Goal: Information Seeking & Learning: Learn about a topic

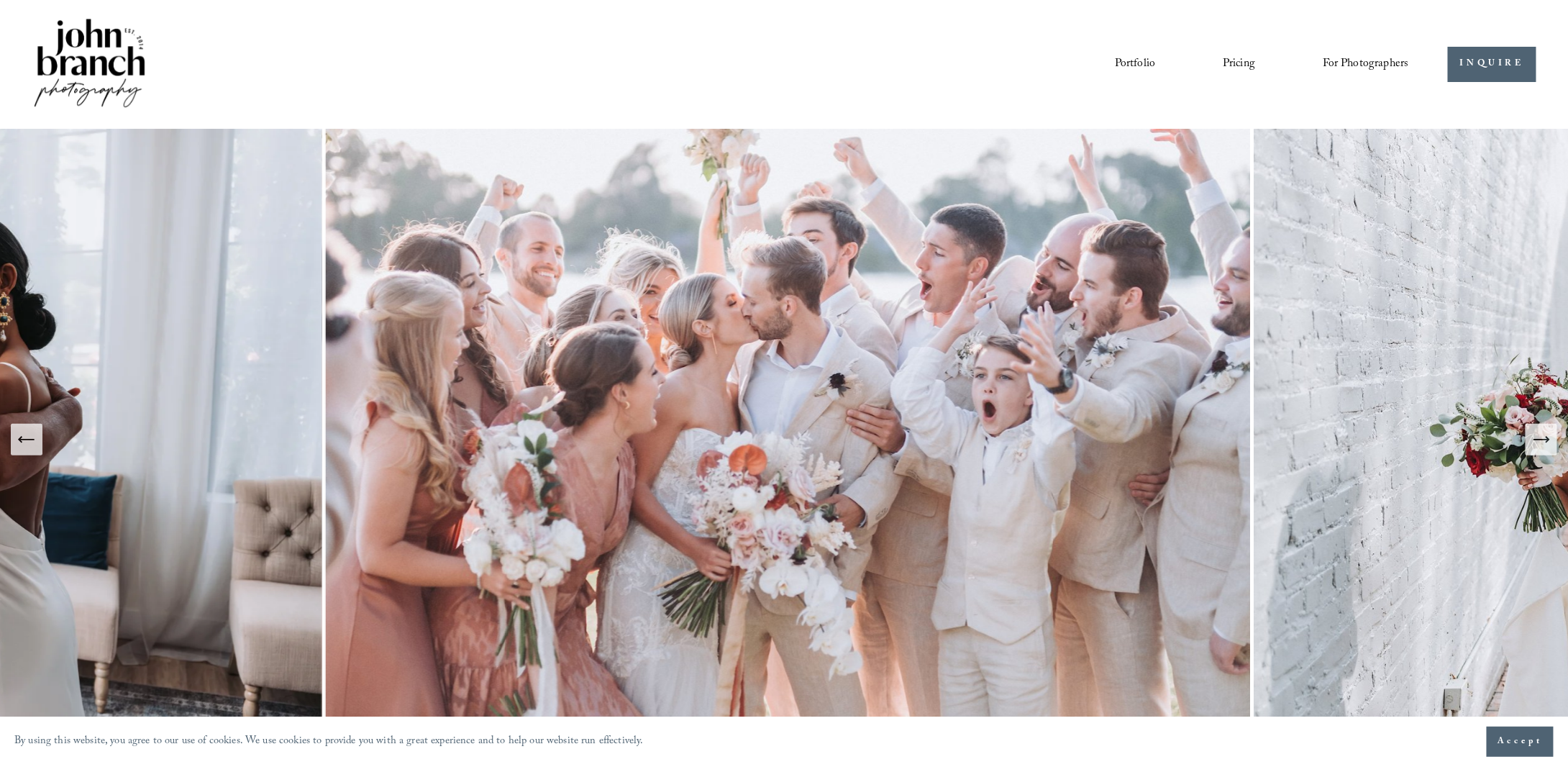
click at [86, 47] on img at bounding box center [90, 64] width 117 height 97
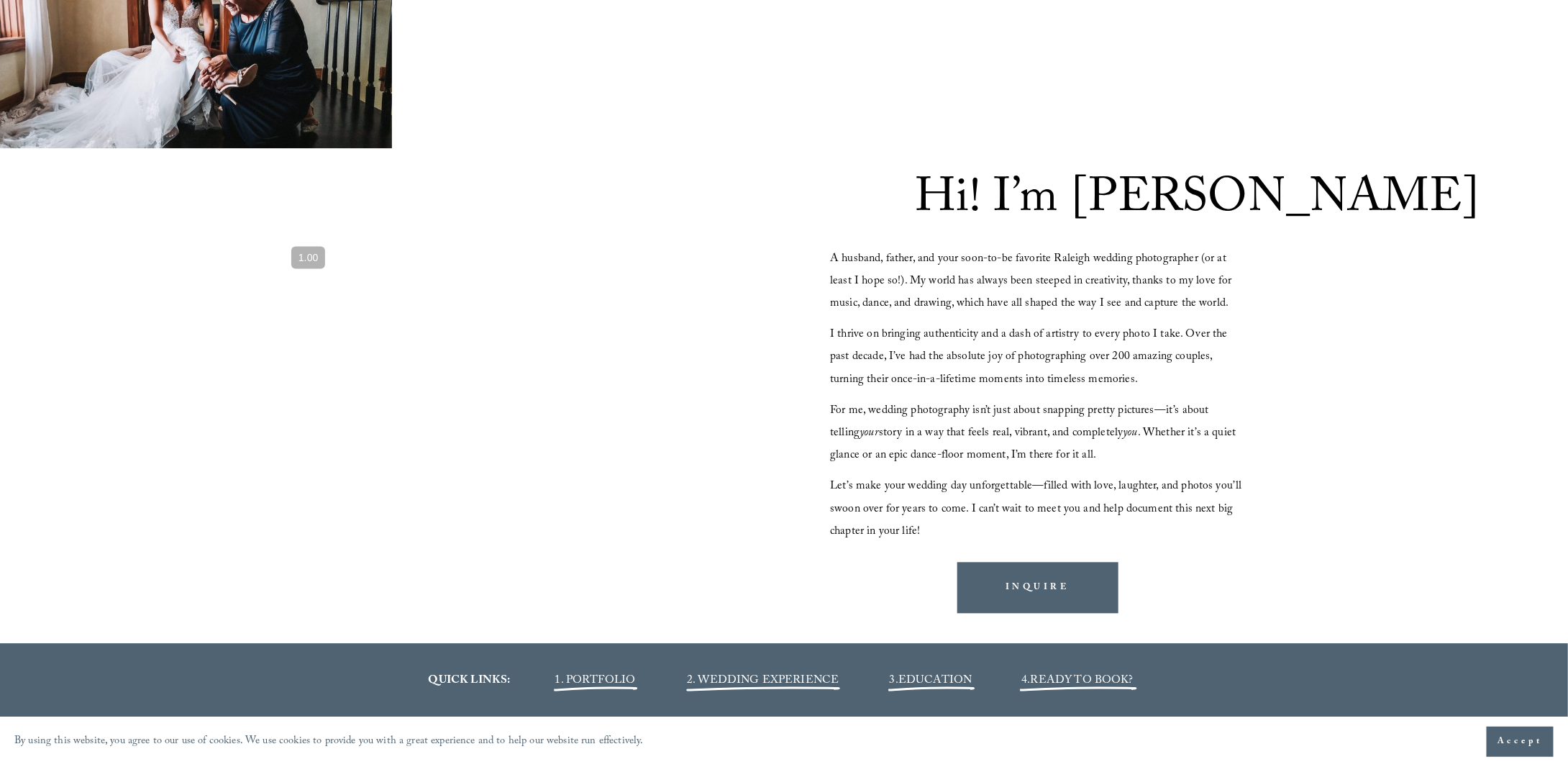
scroll to position [1439, 0]
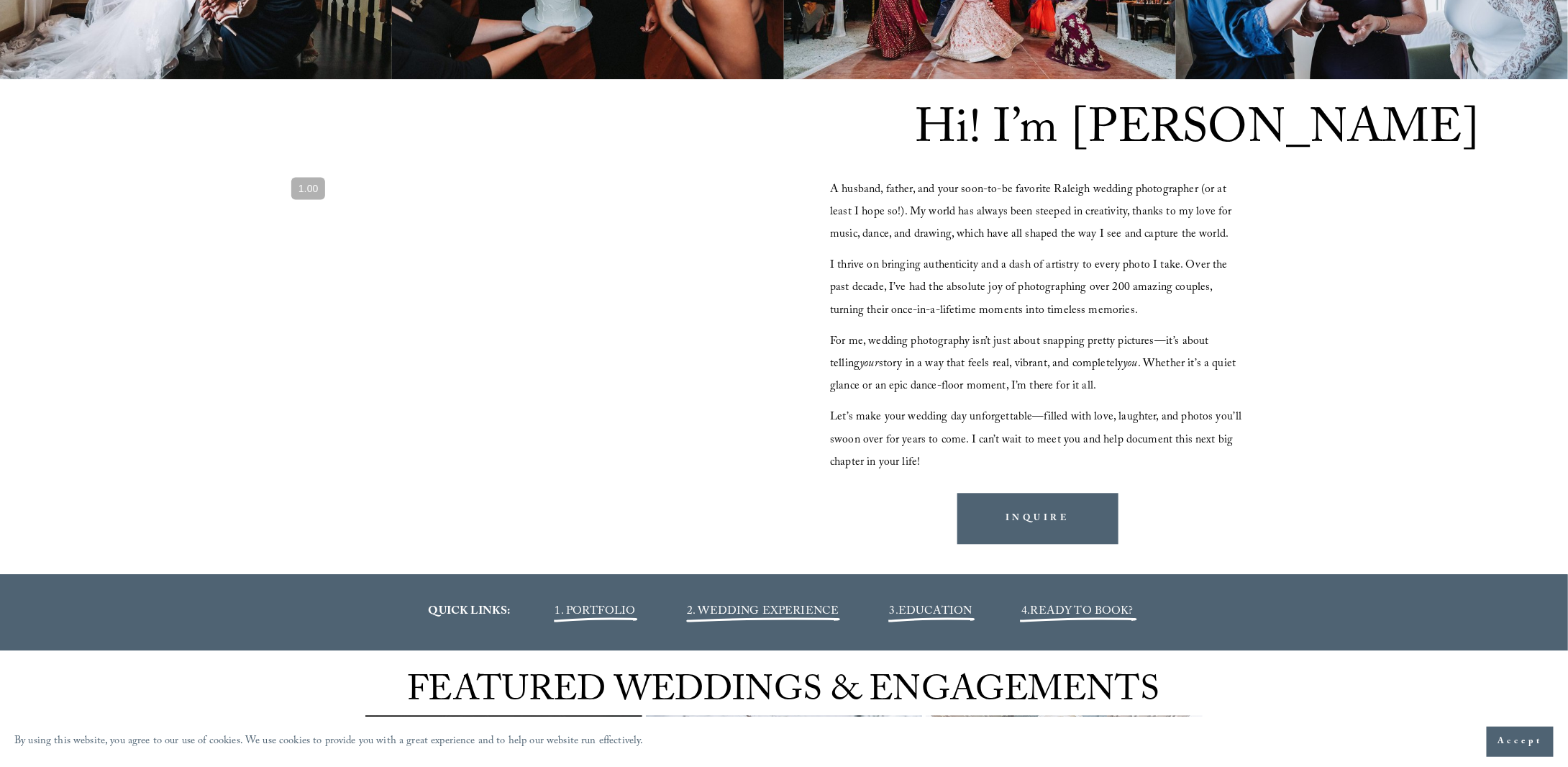
click at [586, 311] on div at bounding box center [530, 310] width 499 height 281
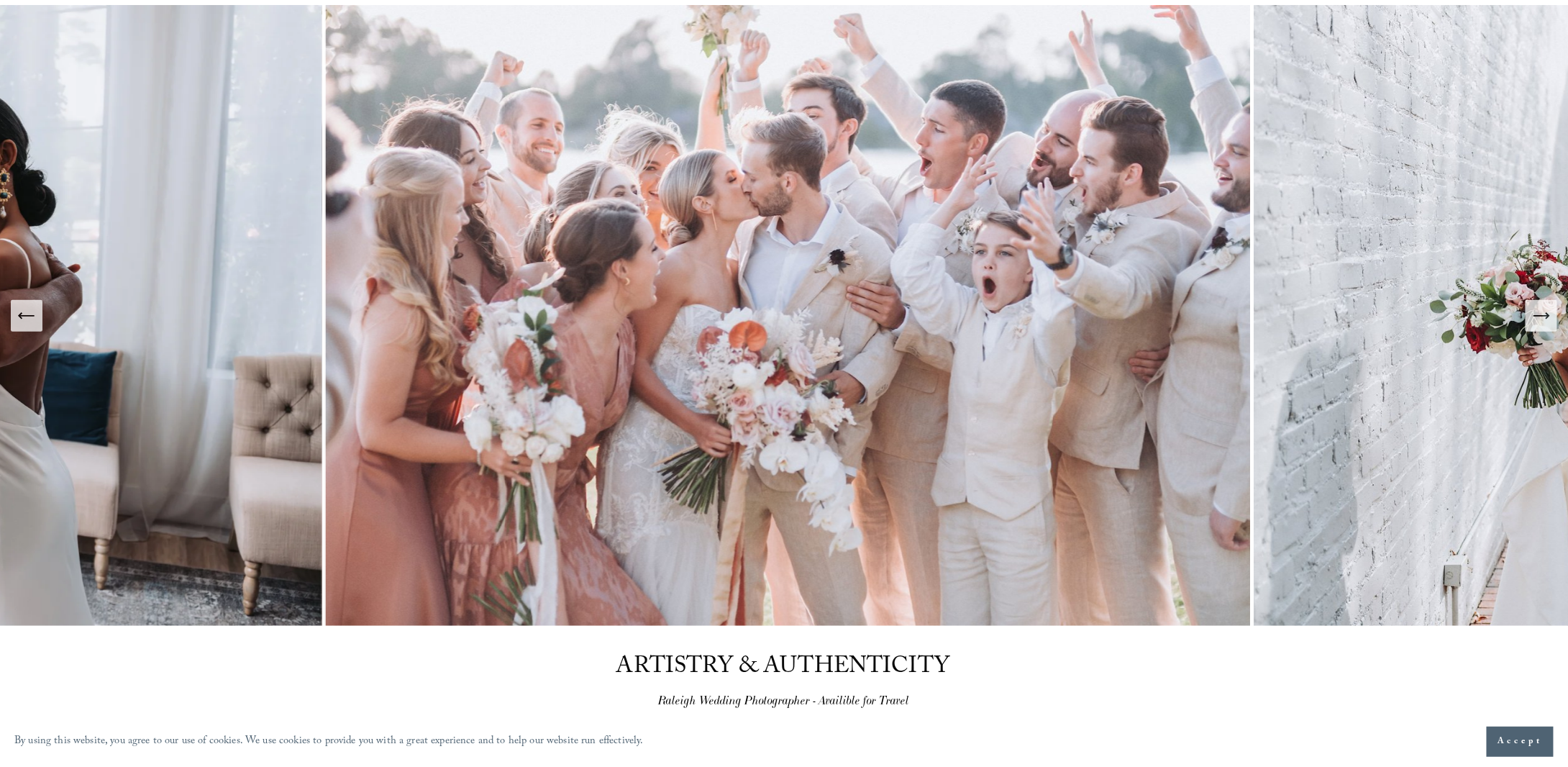
scroll to position [0, 0]
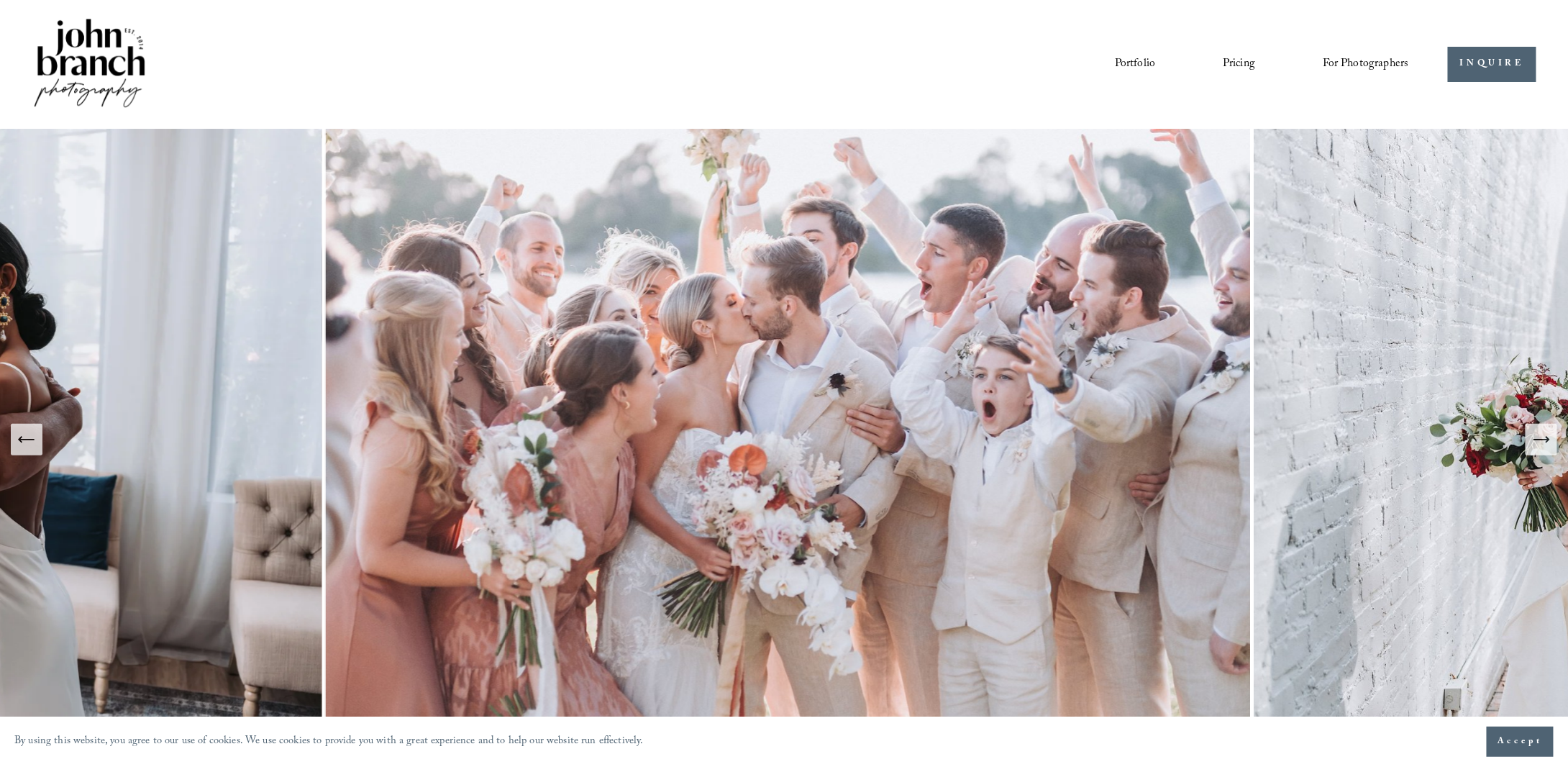
click at [78, 69] on img at bounding box center [90, 64] width 117 height 97
click at [1536, 443] on icon "Next Slide" at bounding box center [1541, 440] width 20 height 20
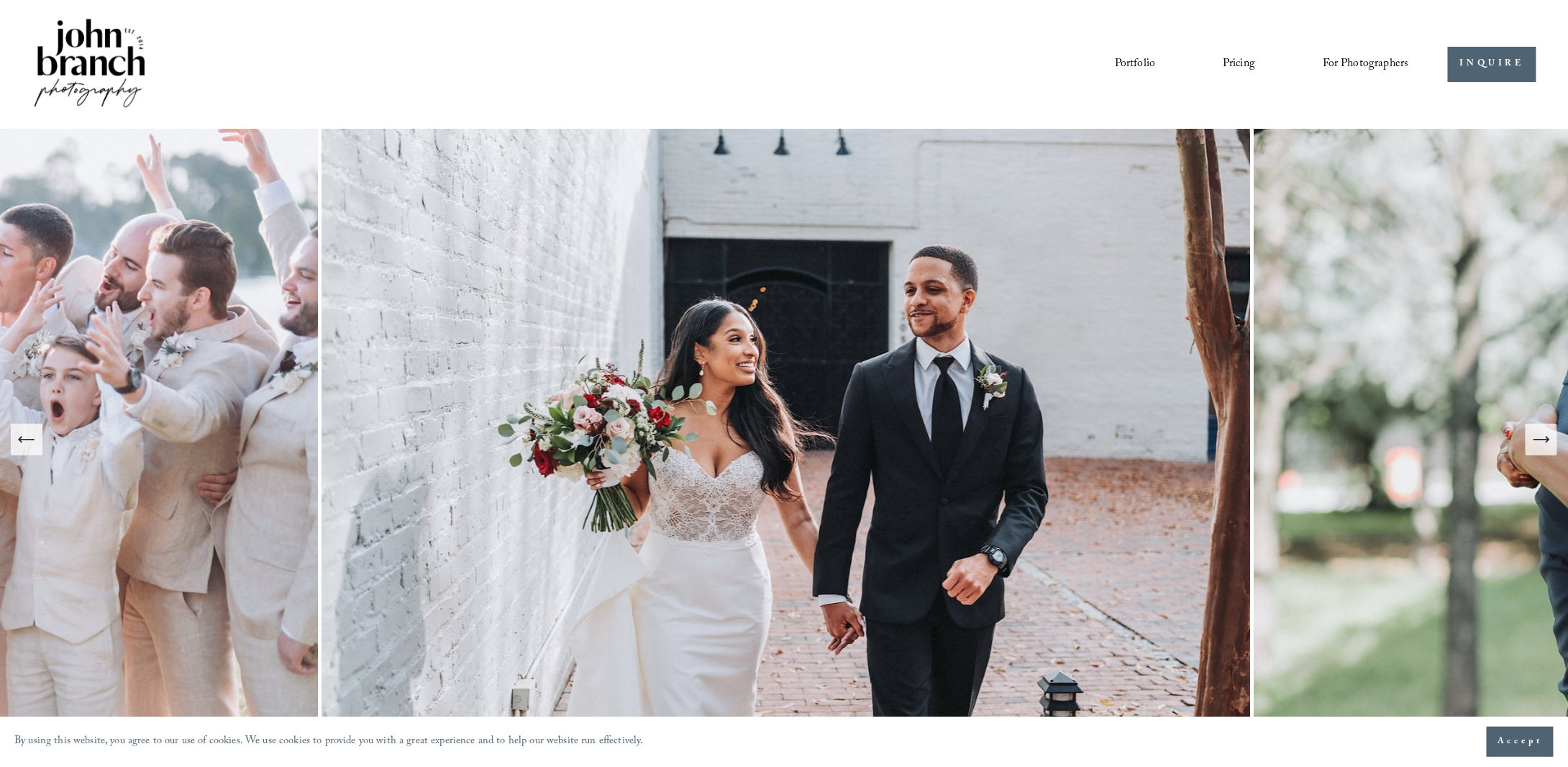
click at [1536, 443] on icon "Next Slide" at bounding box center [1541, 440] width 20 height 20
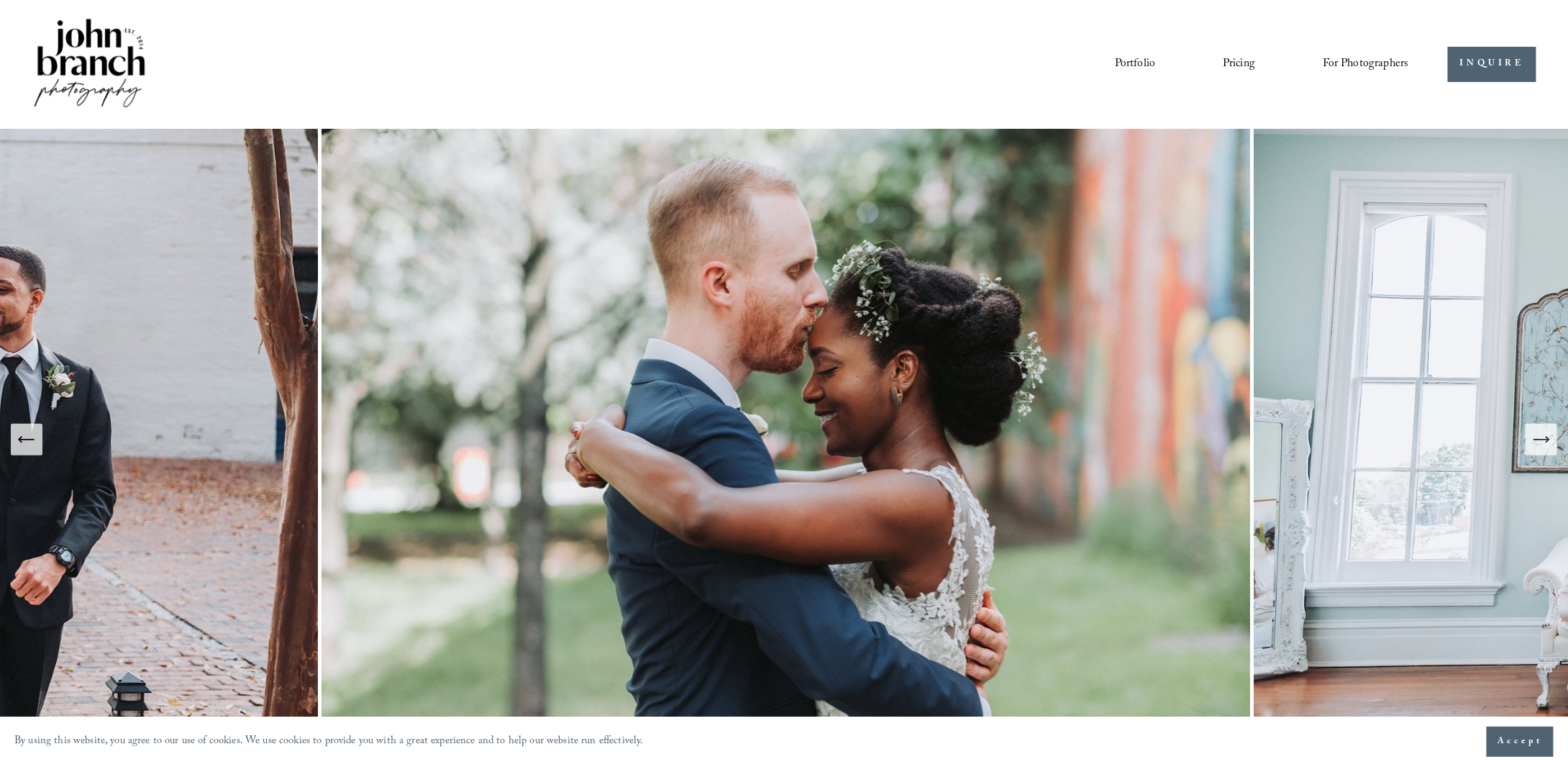
click at [1536, 443] on icon "Next Slide" at bounding box center [1541, 440] width 20 height 20
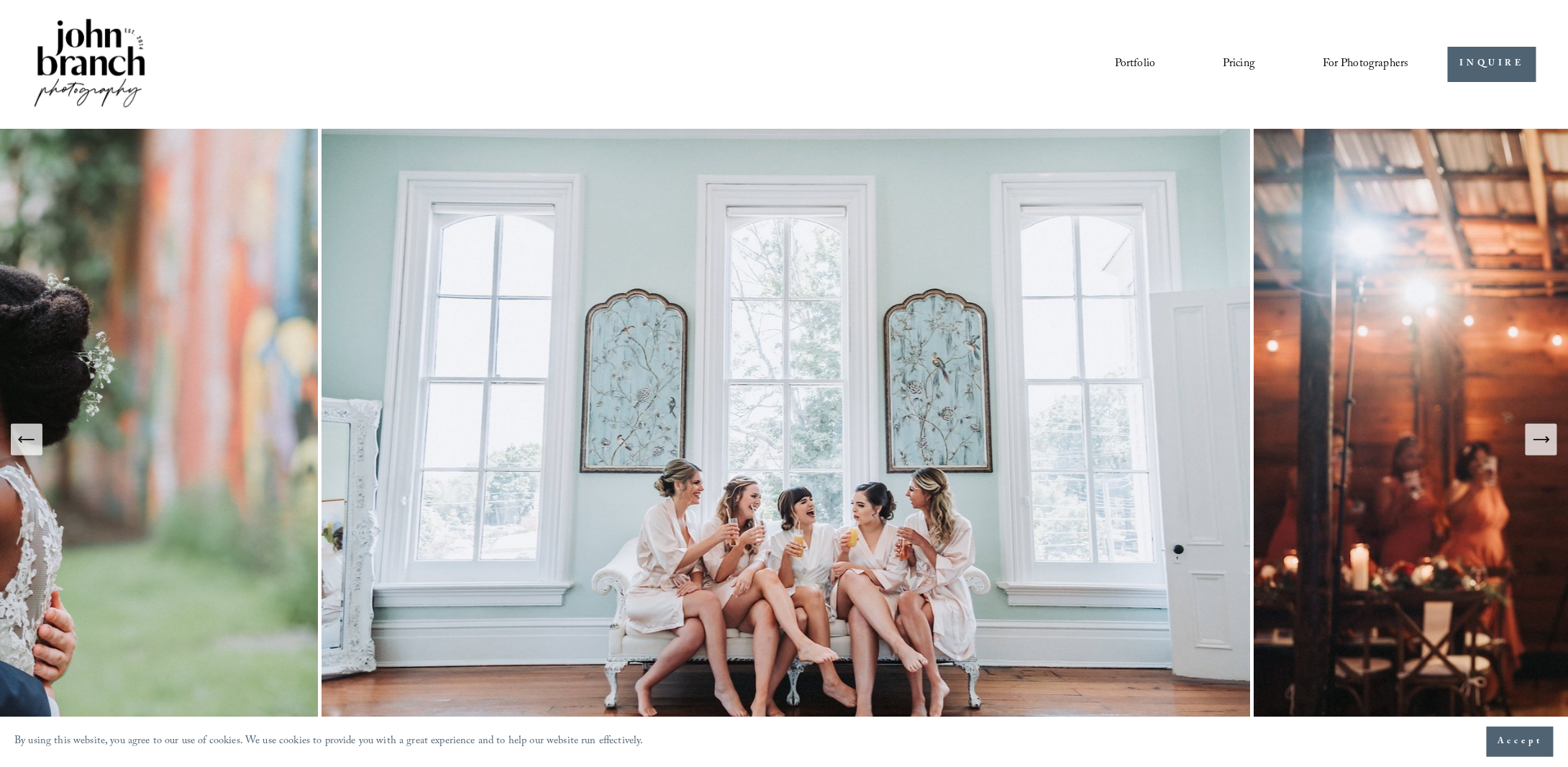
click at [1536, 443] on icon "Next Slide" at bounding box center [1541, 440] width 20 height 20
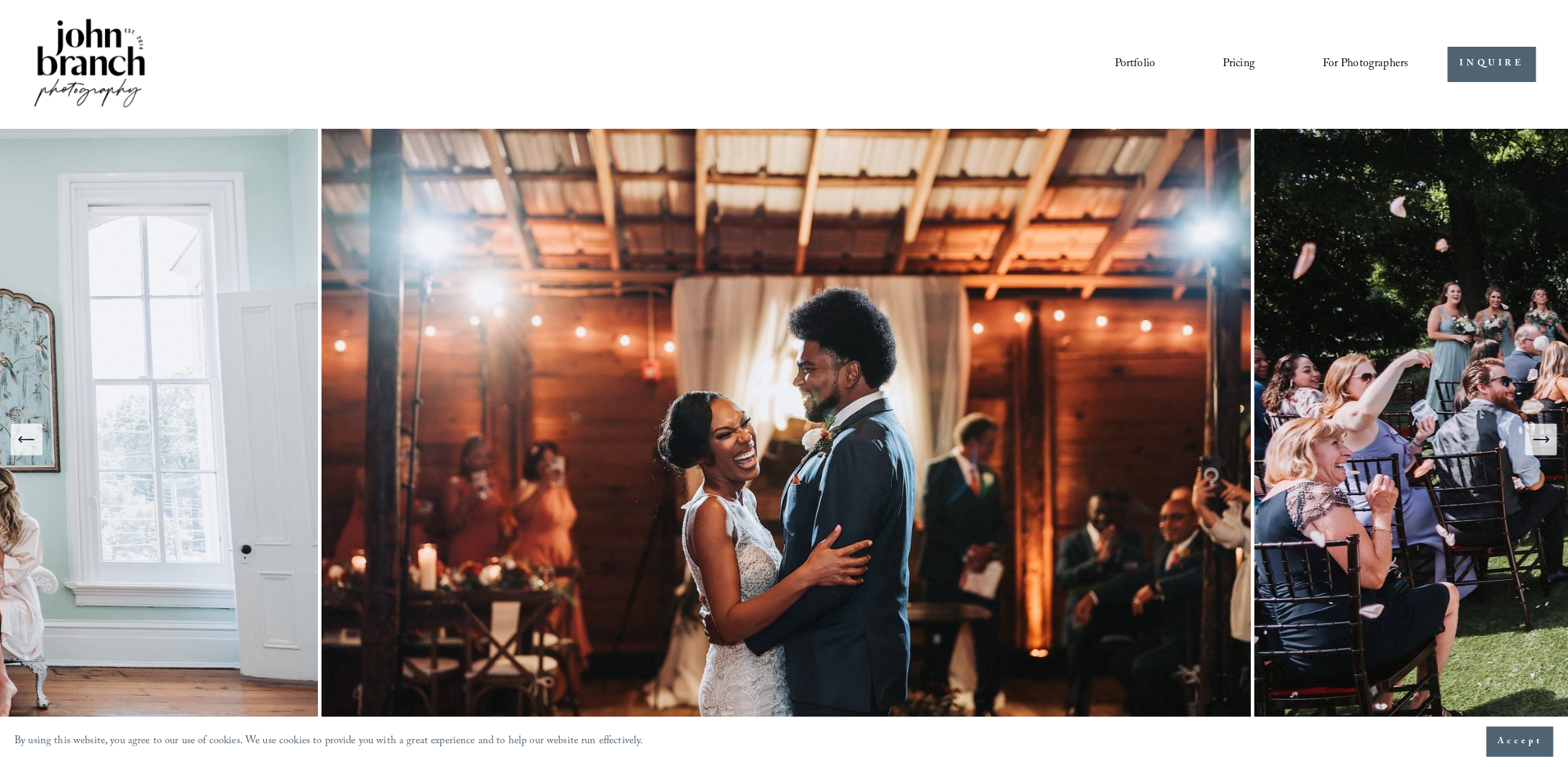
click at [1536, 443] on icon "Next Slide" at bounding box center [1541, 440] width 20 height 20
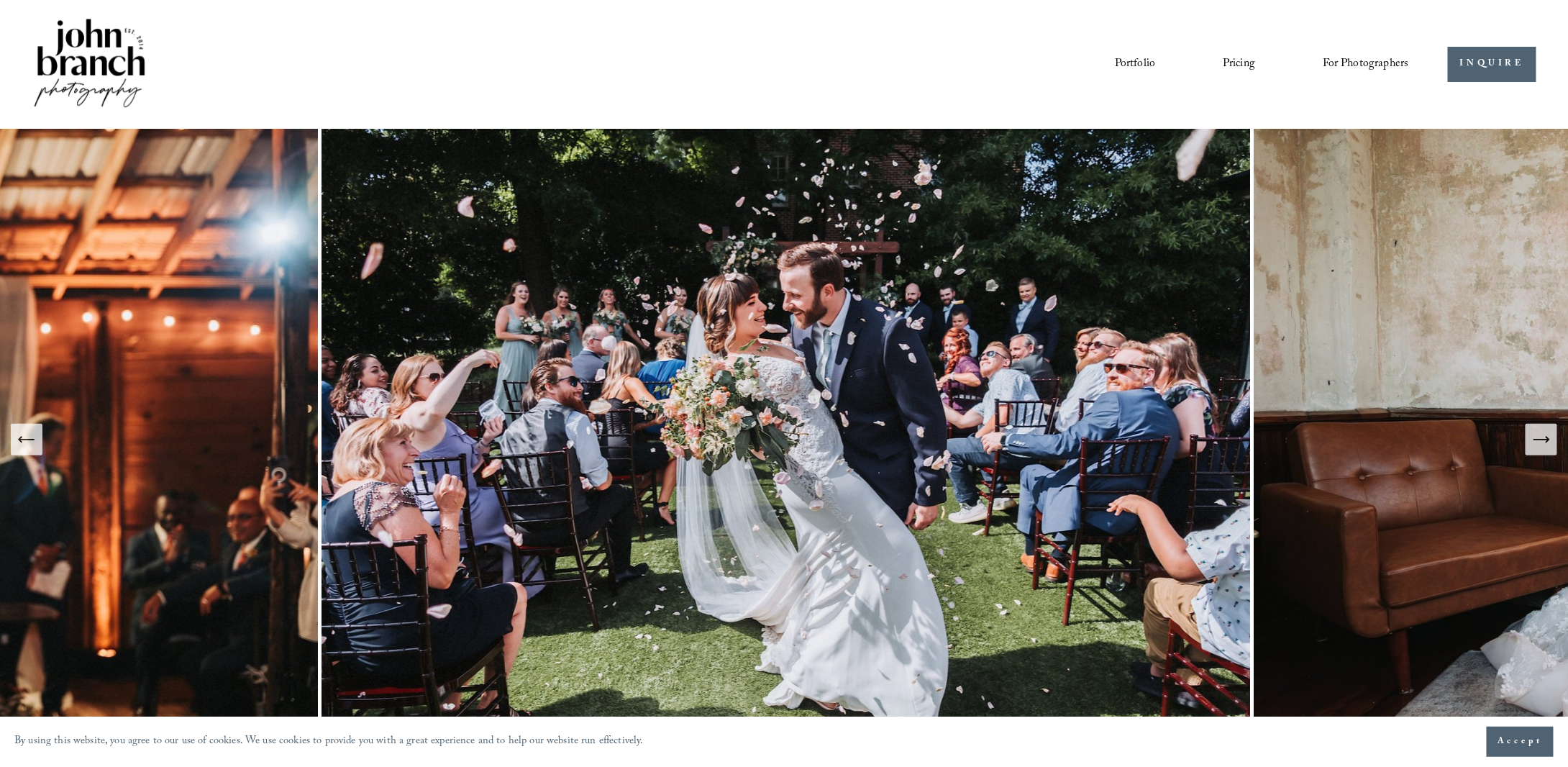
click at [1536, 443] on icon "Next Slide" at bounding box center [1541, 440] width 20 height 20
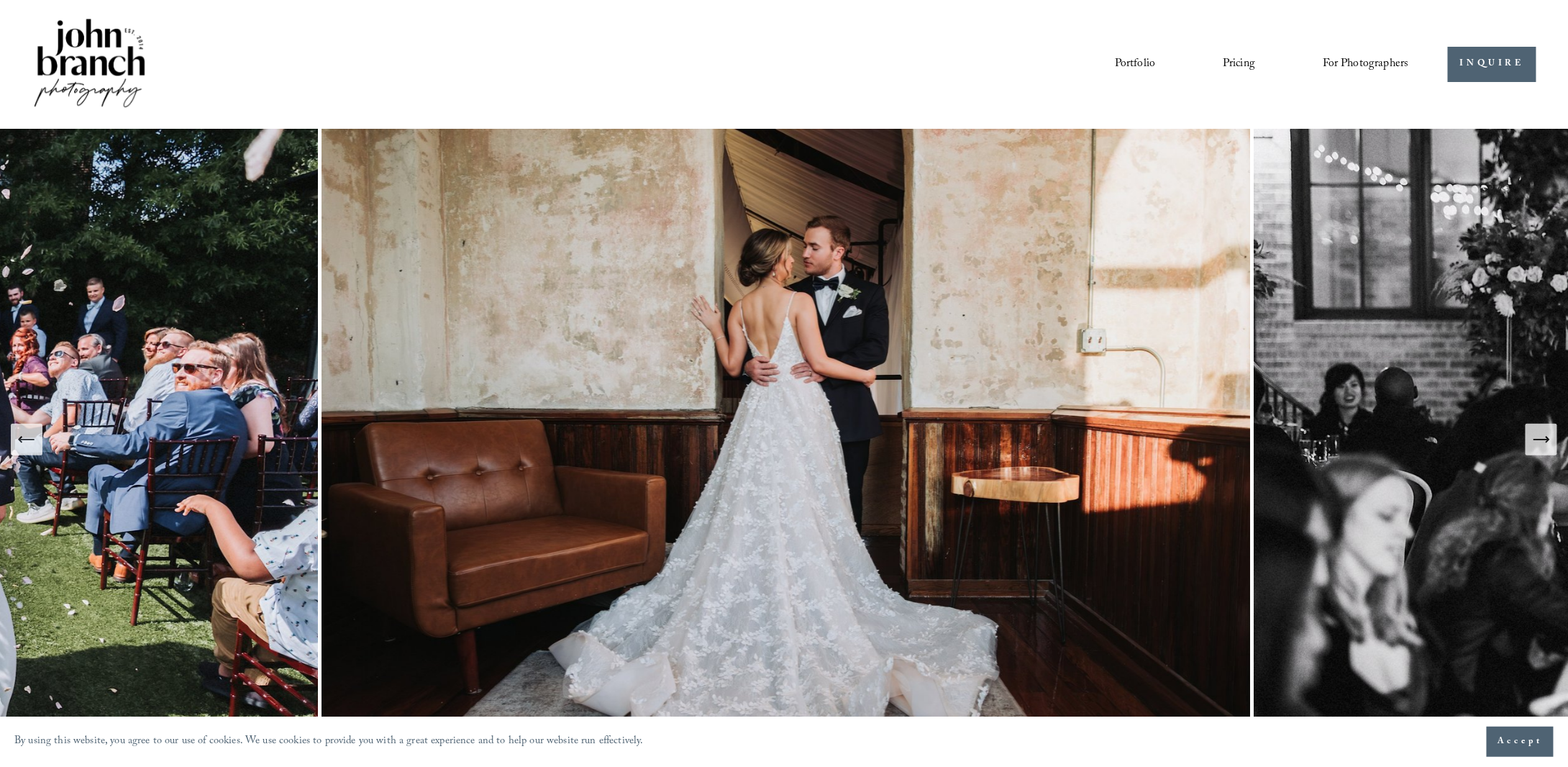
click at [1536, 443] on icon "Next Slide" at bounding box center [1541, 440] width 20 height 20
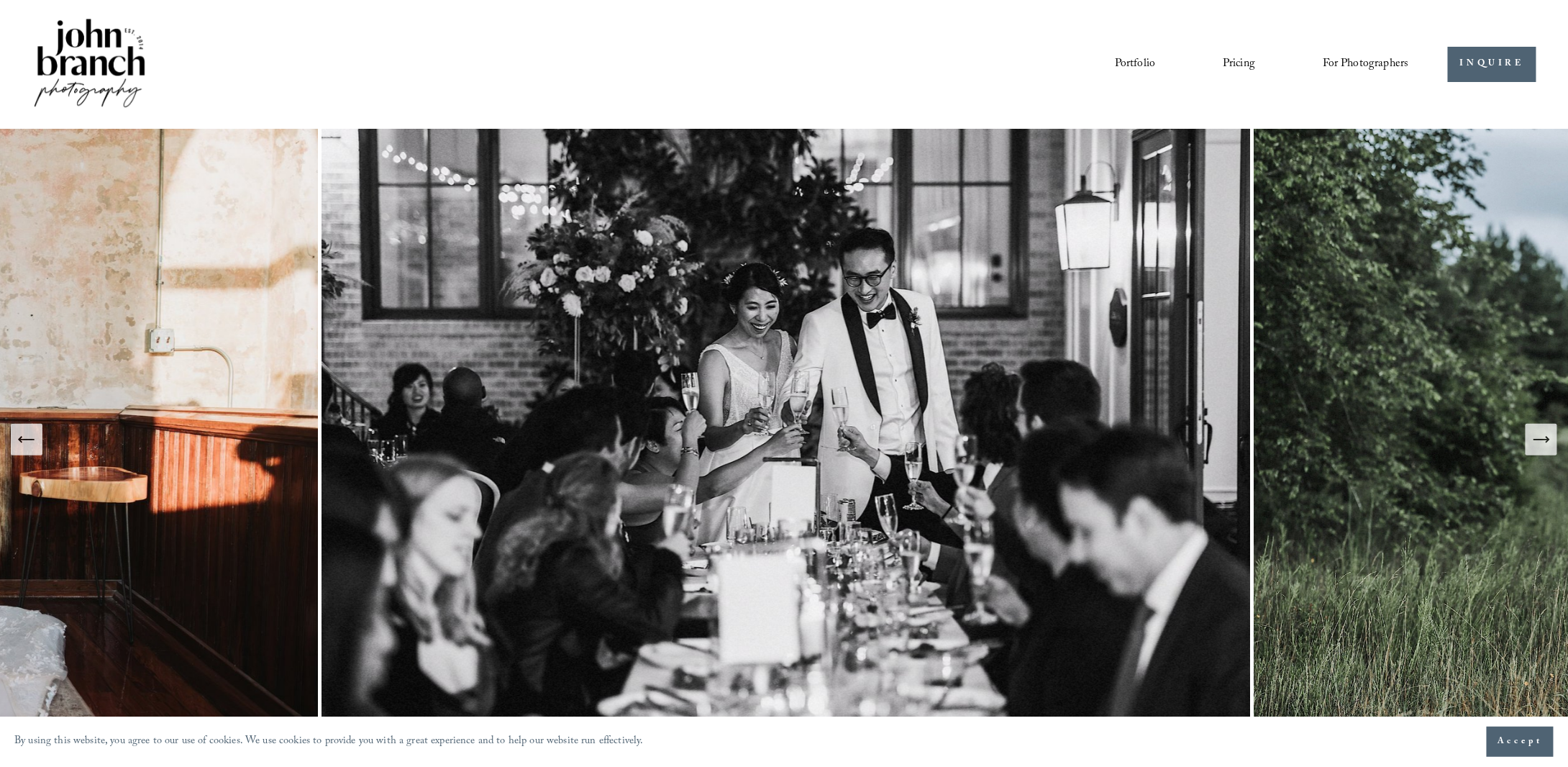
click at [1536, 443] on icon "Next Slide" at bounding box center [1541, 440] width 20 height 20
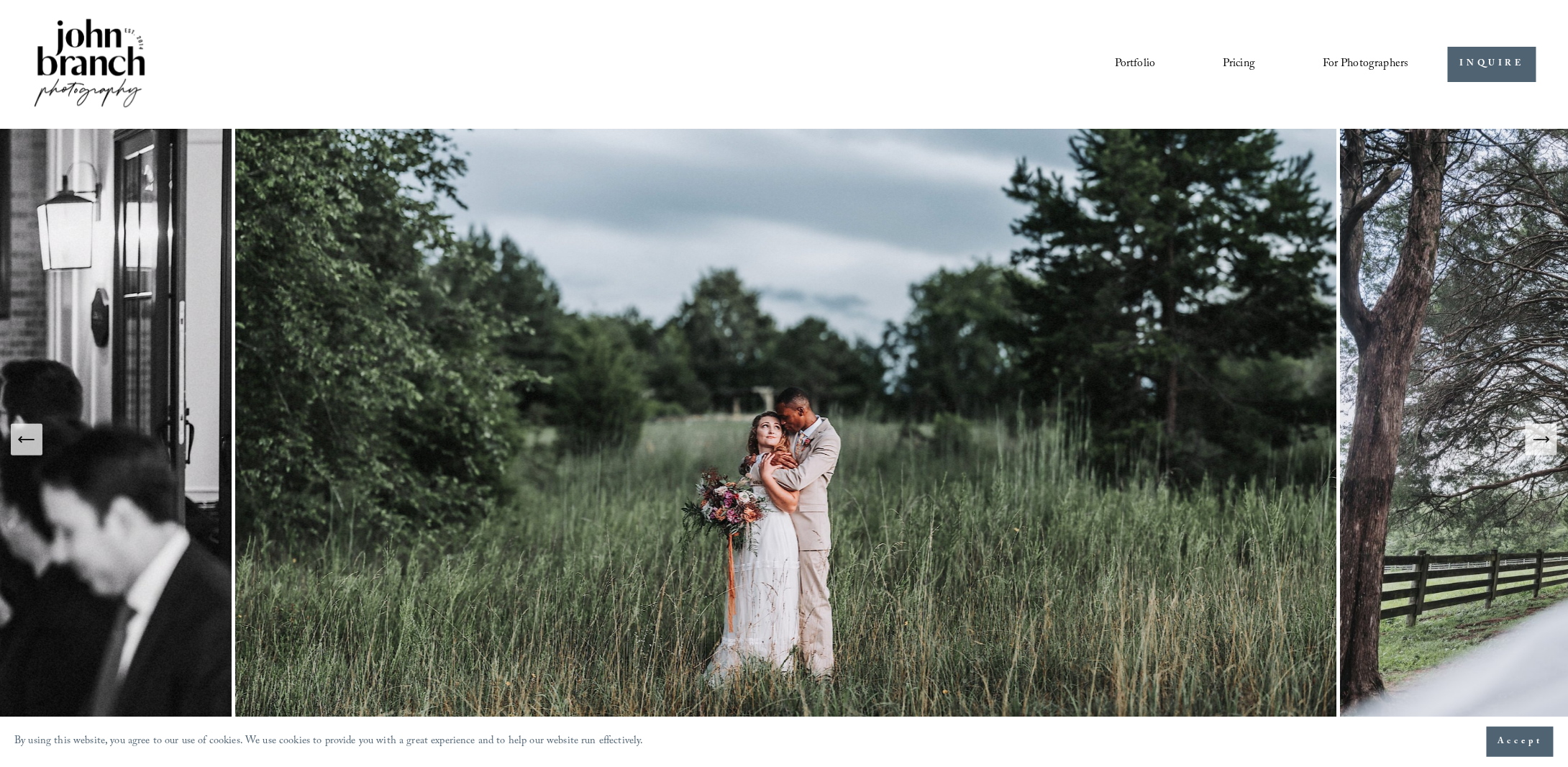
click at [1536, 443] on icon "Next Slide" at bounding box center [1541, 440] width 20 height 20
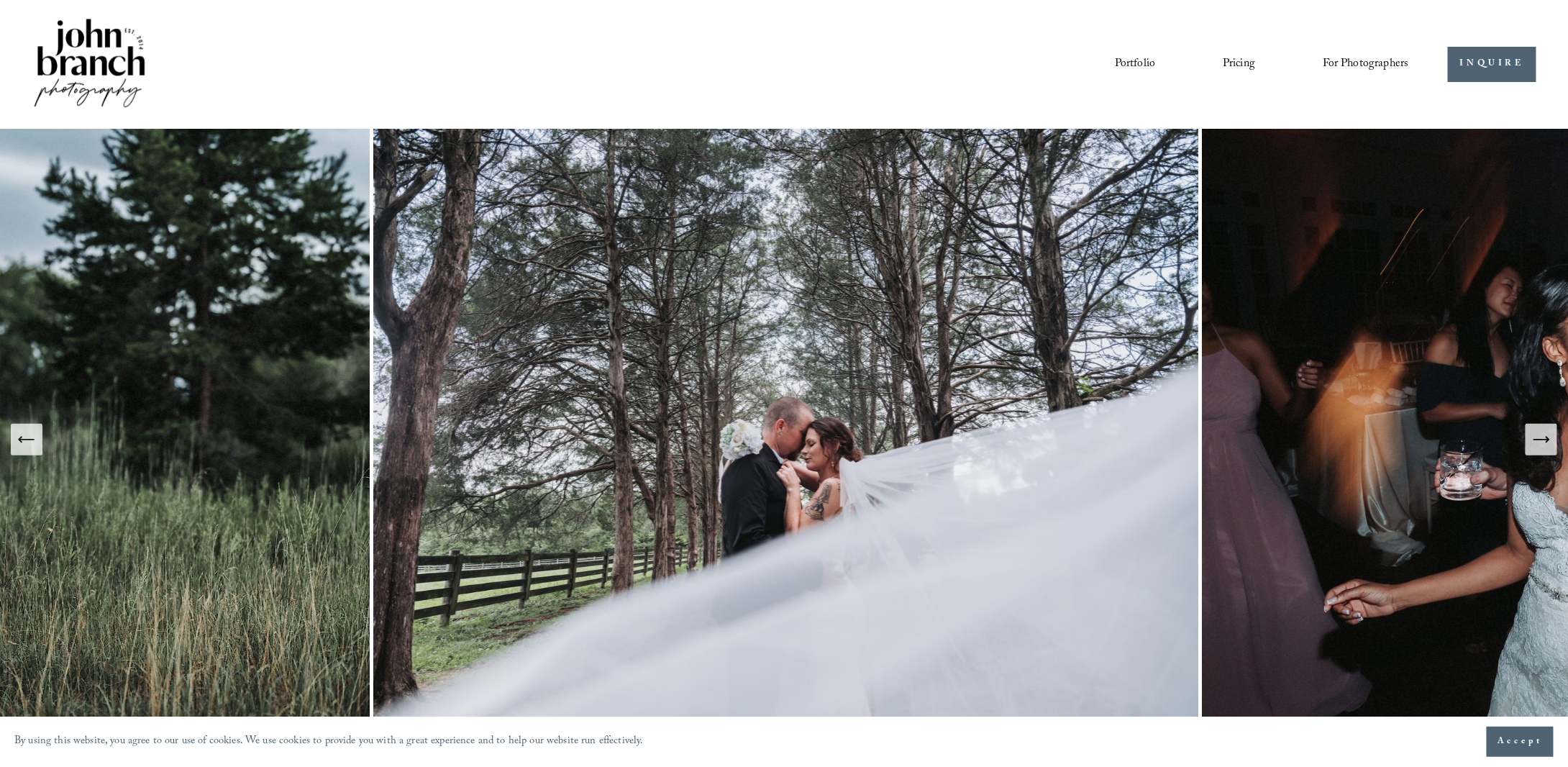
click at [1536, 443] on icon "Next Slide" at bounding box center [1541, 440] width 20 height 20
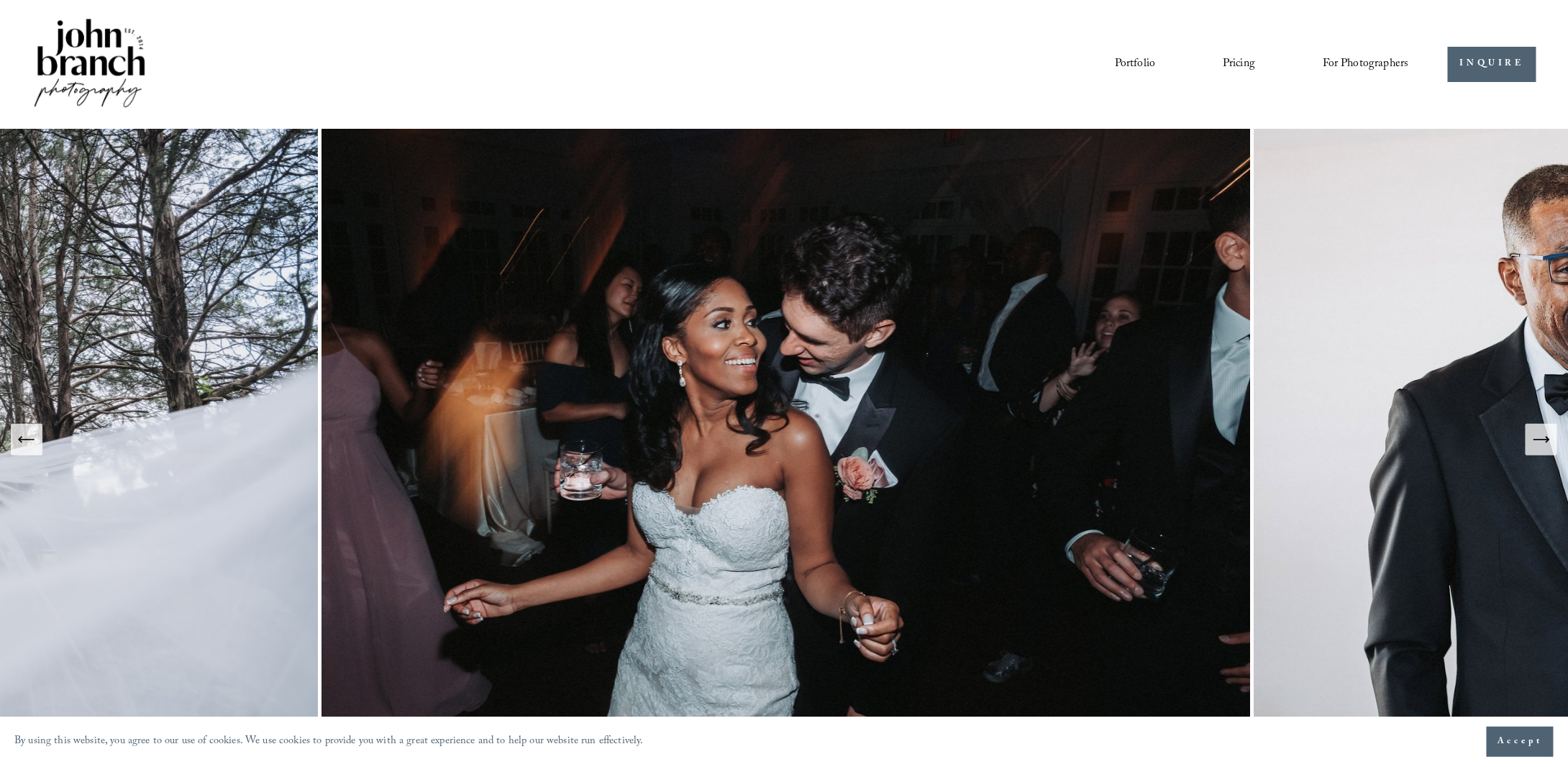
click at [1536, 443] on icon "Next Slide" at bounding box center [1541, 440] width 20 height 20
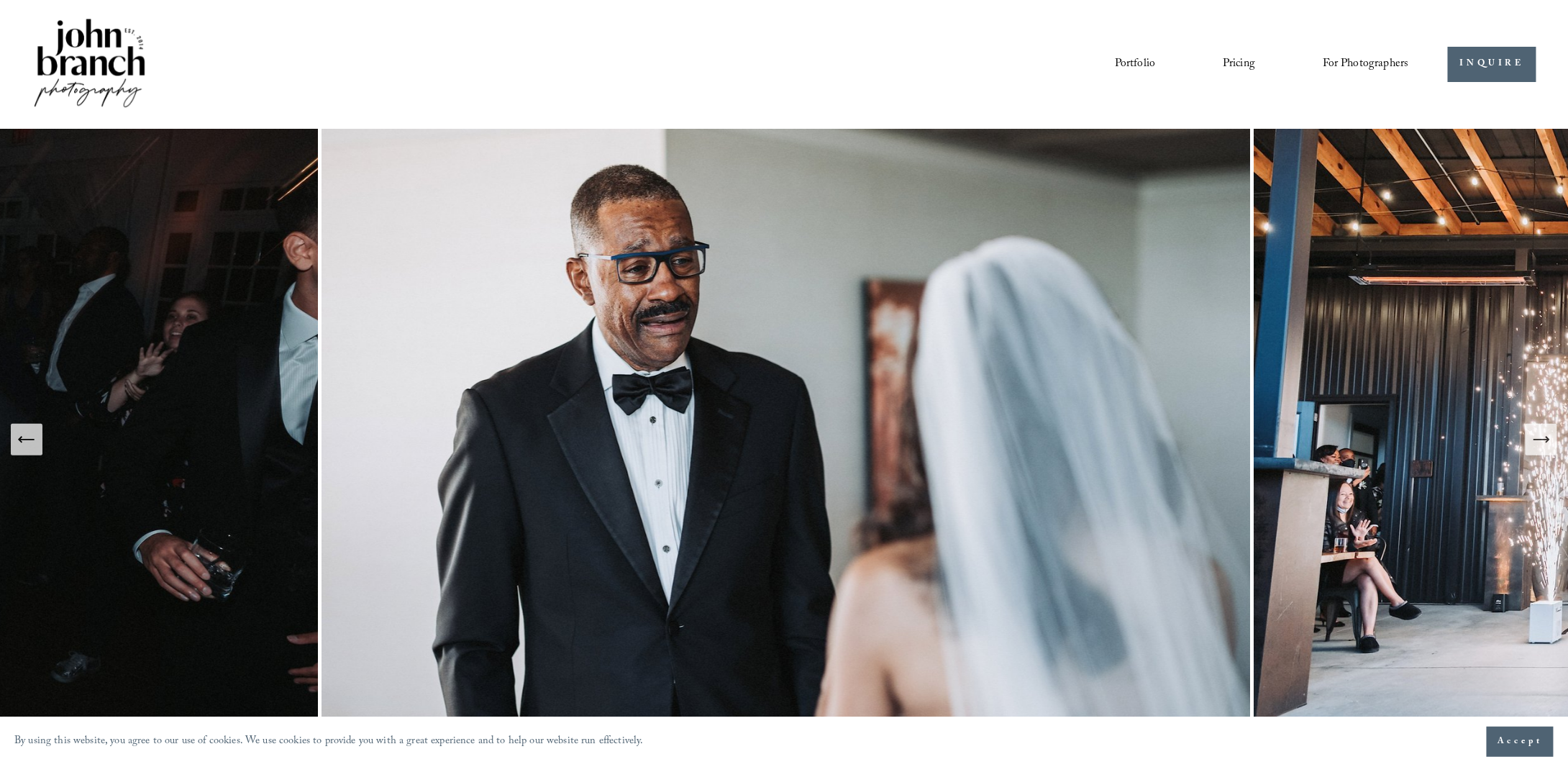
click at [1536, 443] on icon "Next Slide" at bounding box center [1541, 440] width 20 height 20
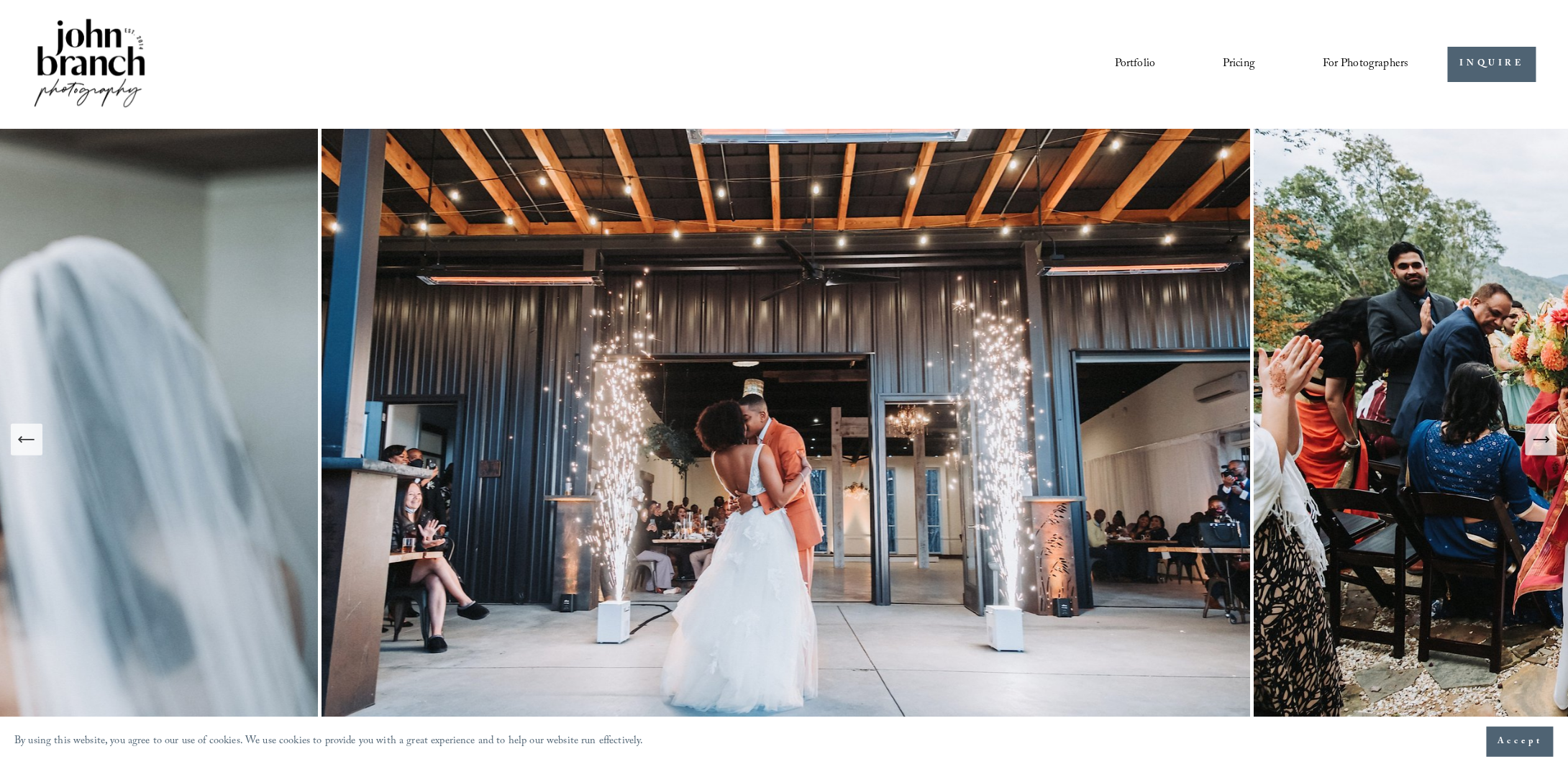
click at [1536, 443] on icon "Next Slide" at bounding box center [1541, 440] width 20 height 20
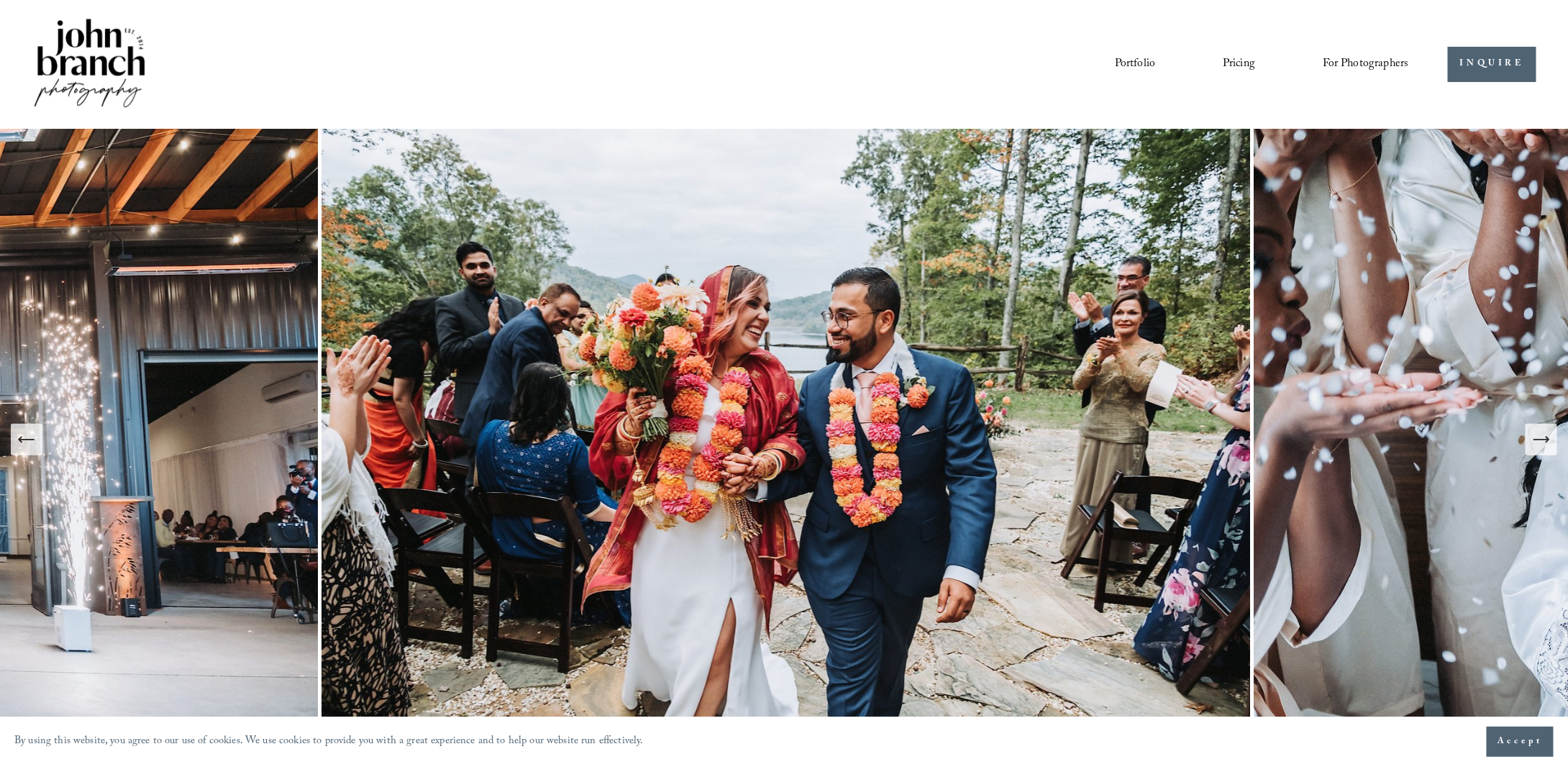
click at [1536, 443] on icon "Next Slide" at bounding box center [1541, 440] width 20 height 20
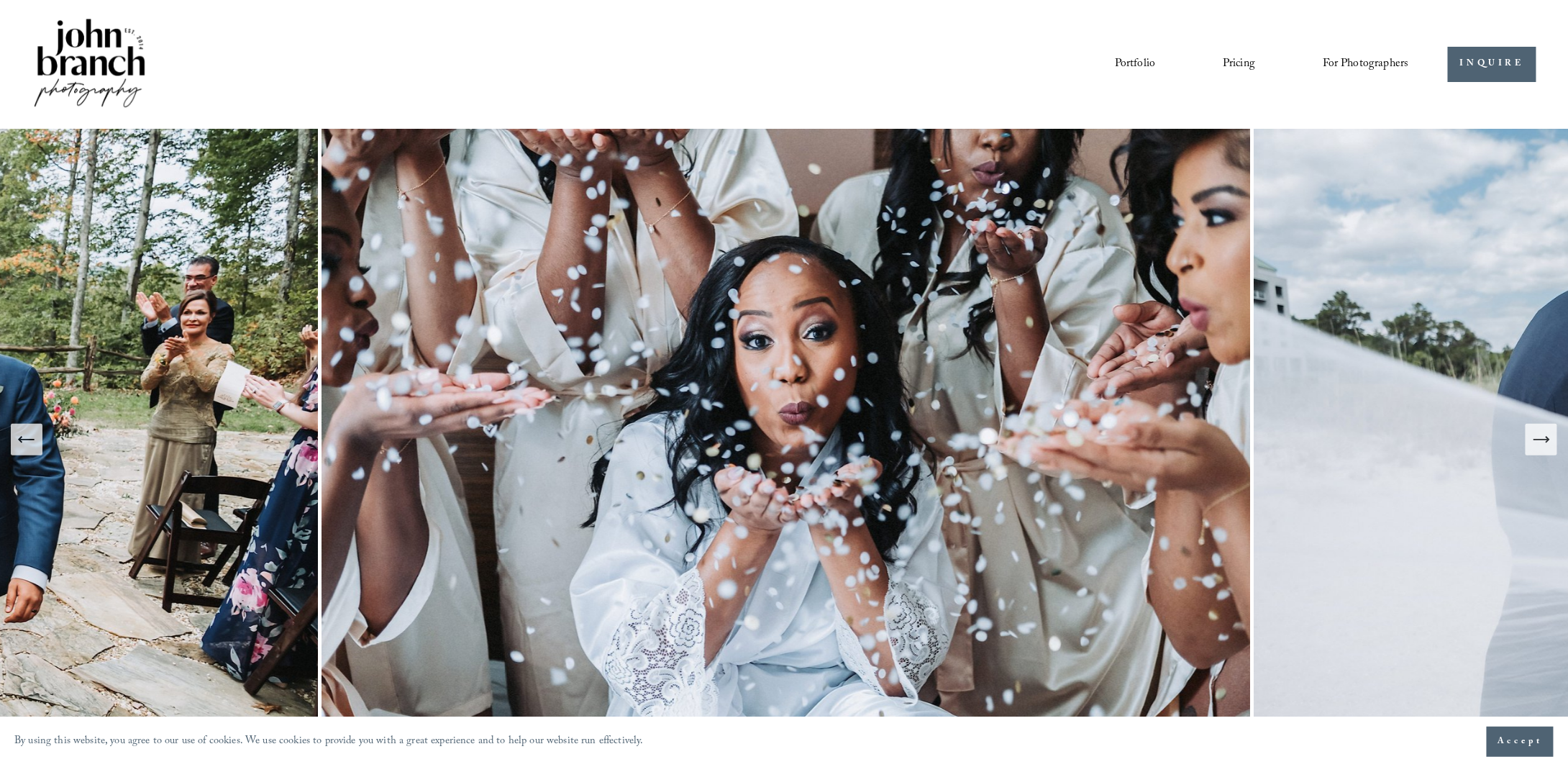
click at [1536, 443] on icon "Next Slide" at bounding box center [1541, 440] width 20 height 20
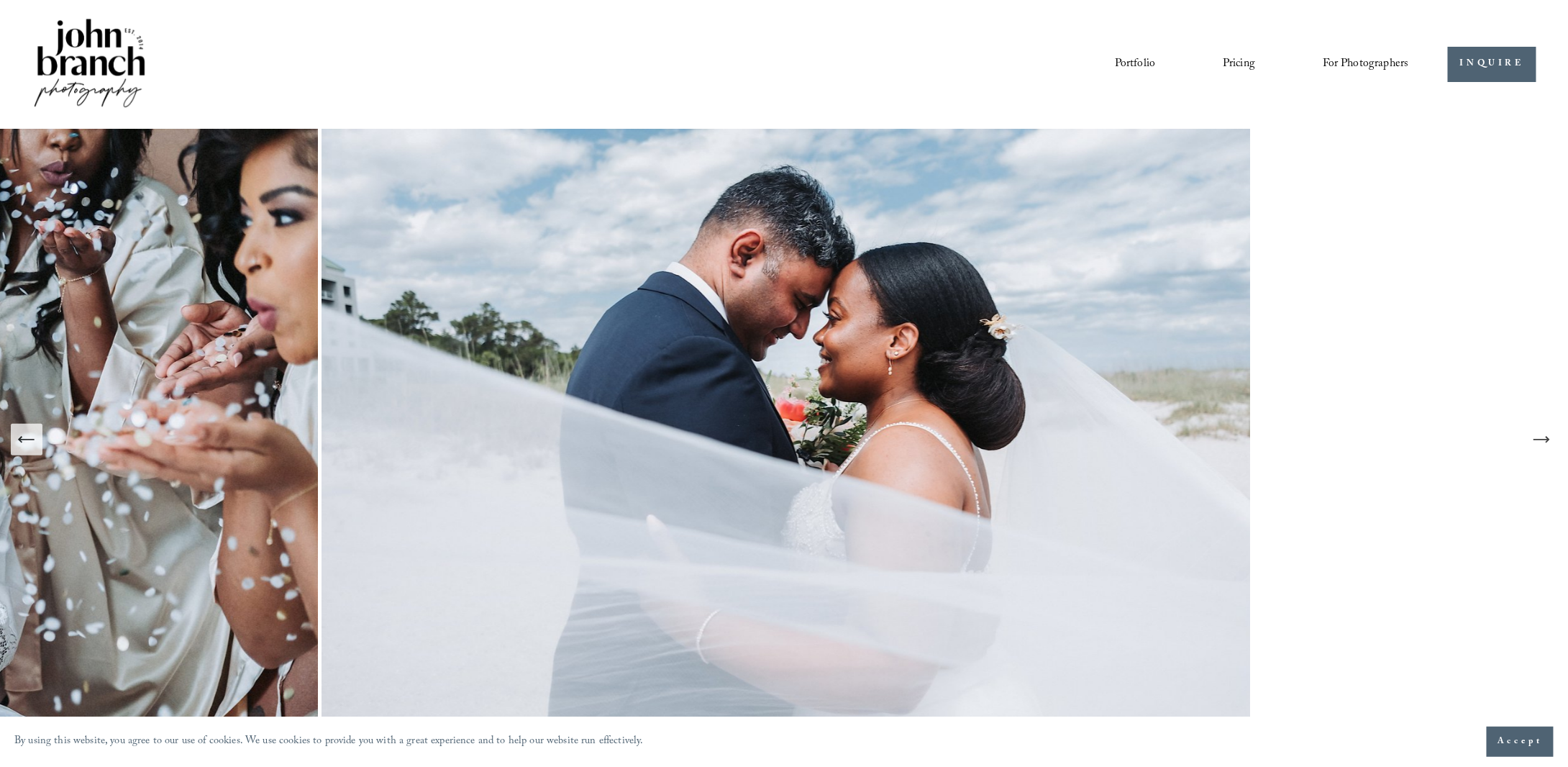
click at [1536, 443] on icon "Next Slide" at bounding box center [1541, 440] width 20 height 20
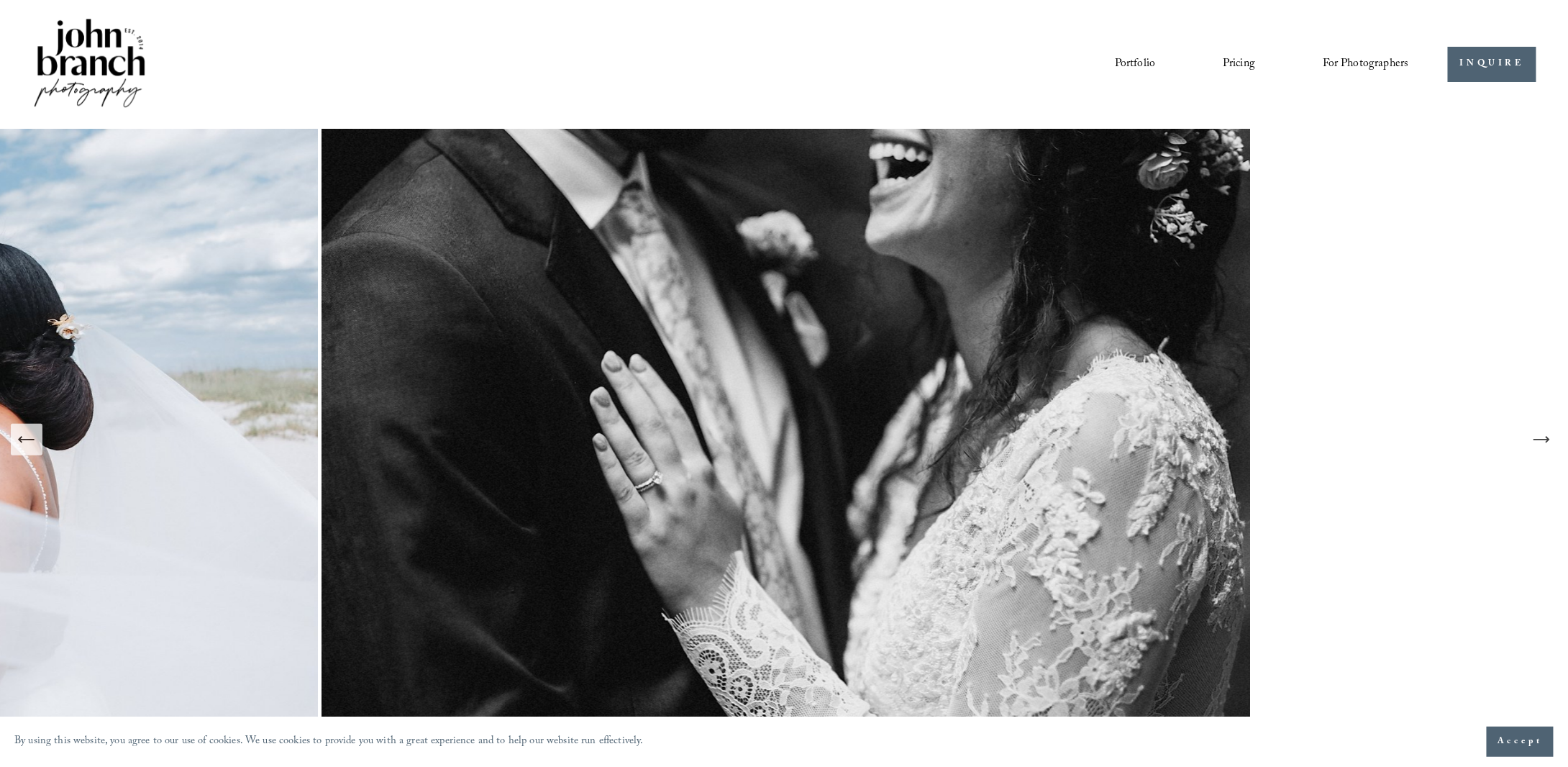
click at [1536, 443] on icon "Next Slide" at bounding box center [1541, 440] width 20 height 20
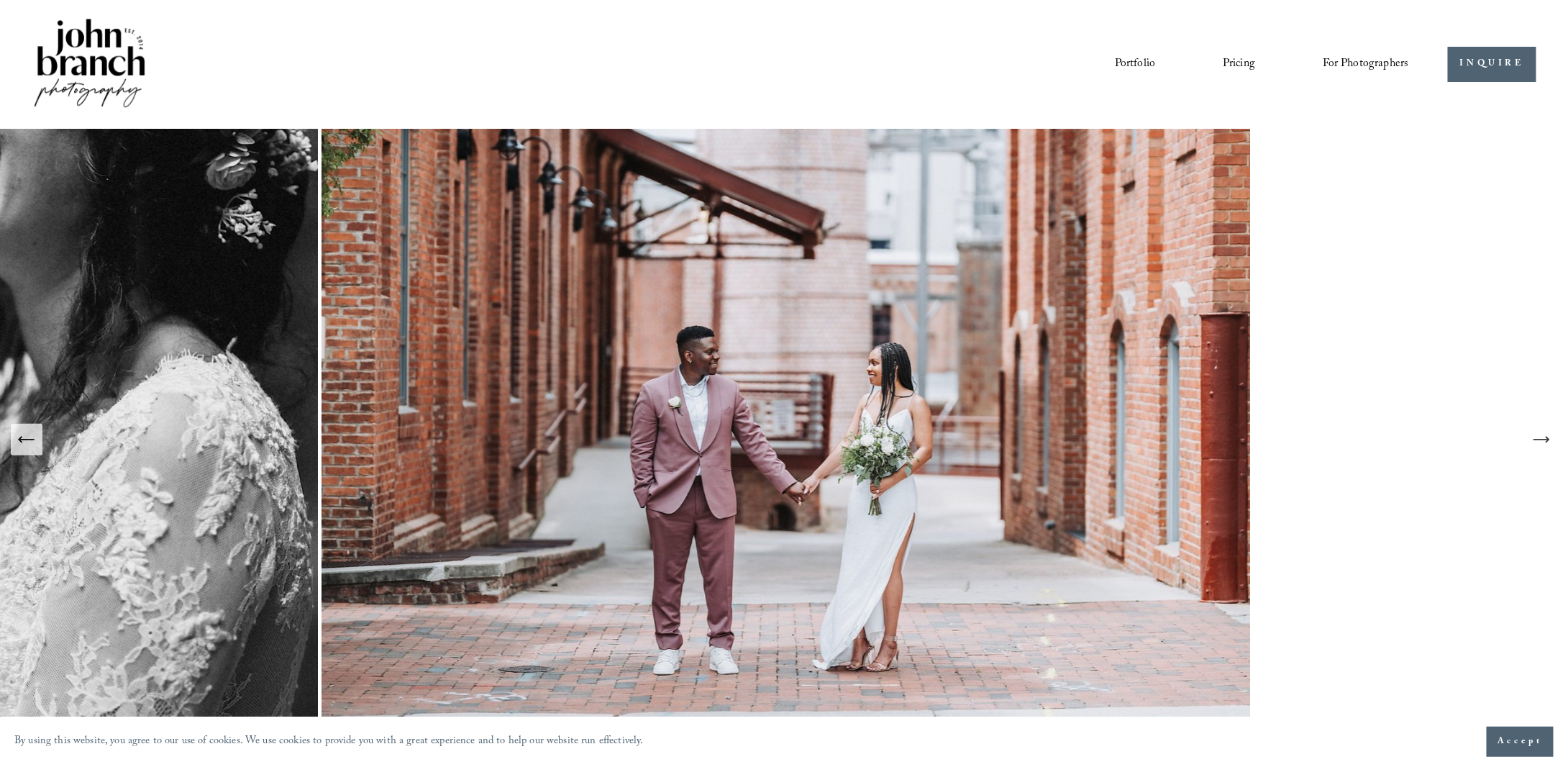
click at [1536, 443] on icon "Next Slide" at bounding box center [1541, 440] width 20 height 20
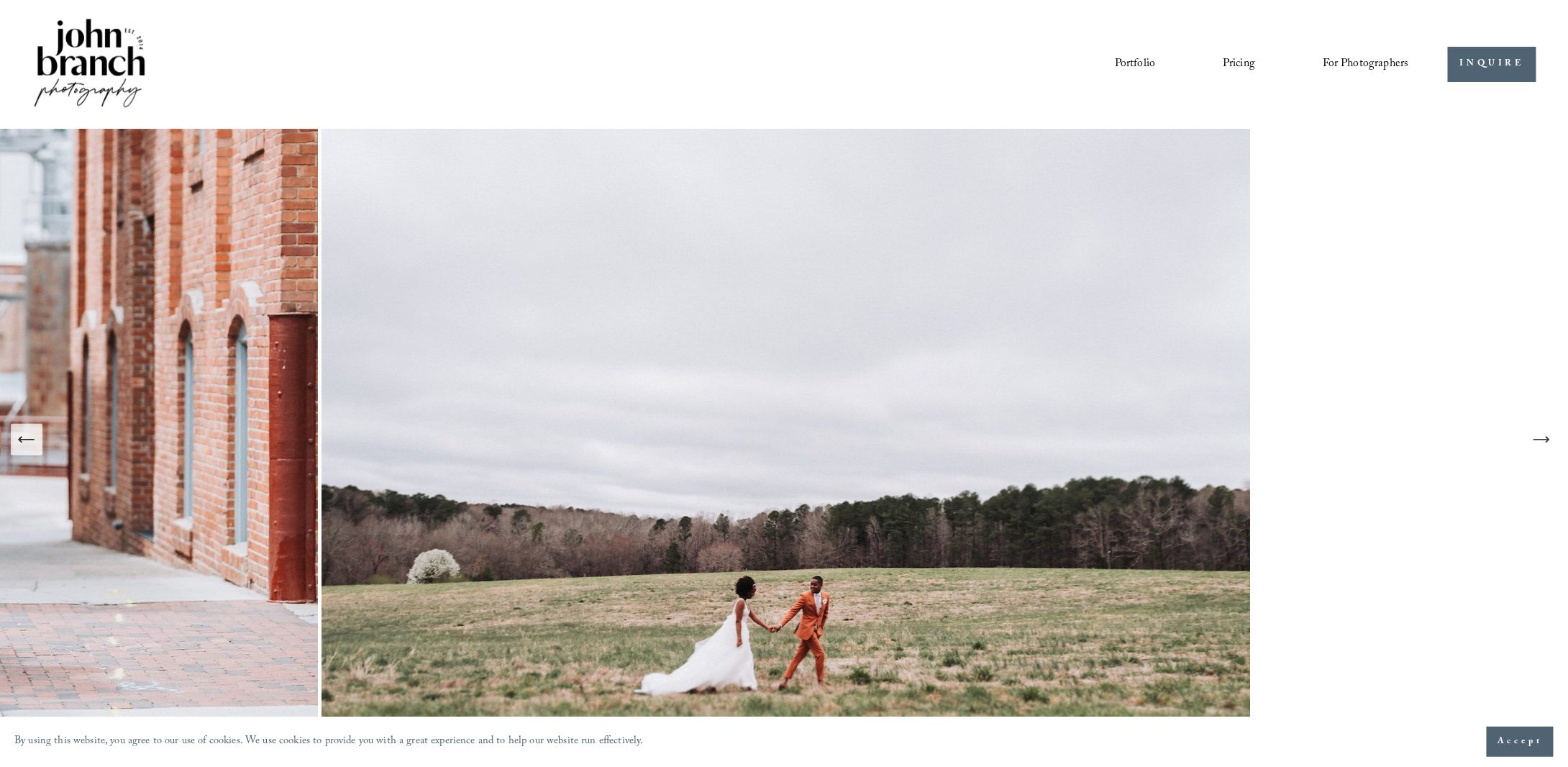
click at [1536, 443] on icon "Next Slide" at bounding box center [1541, 440] width 20 height 20
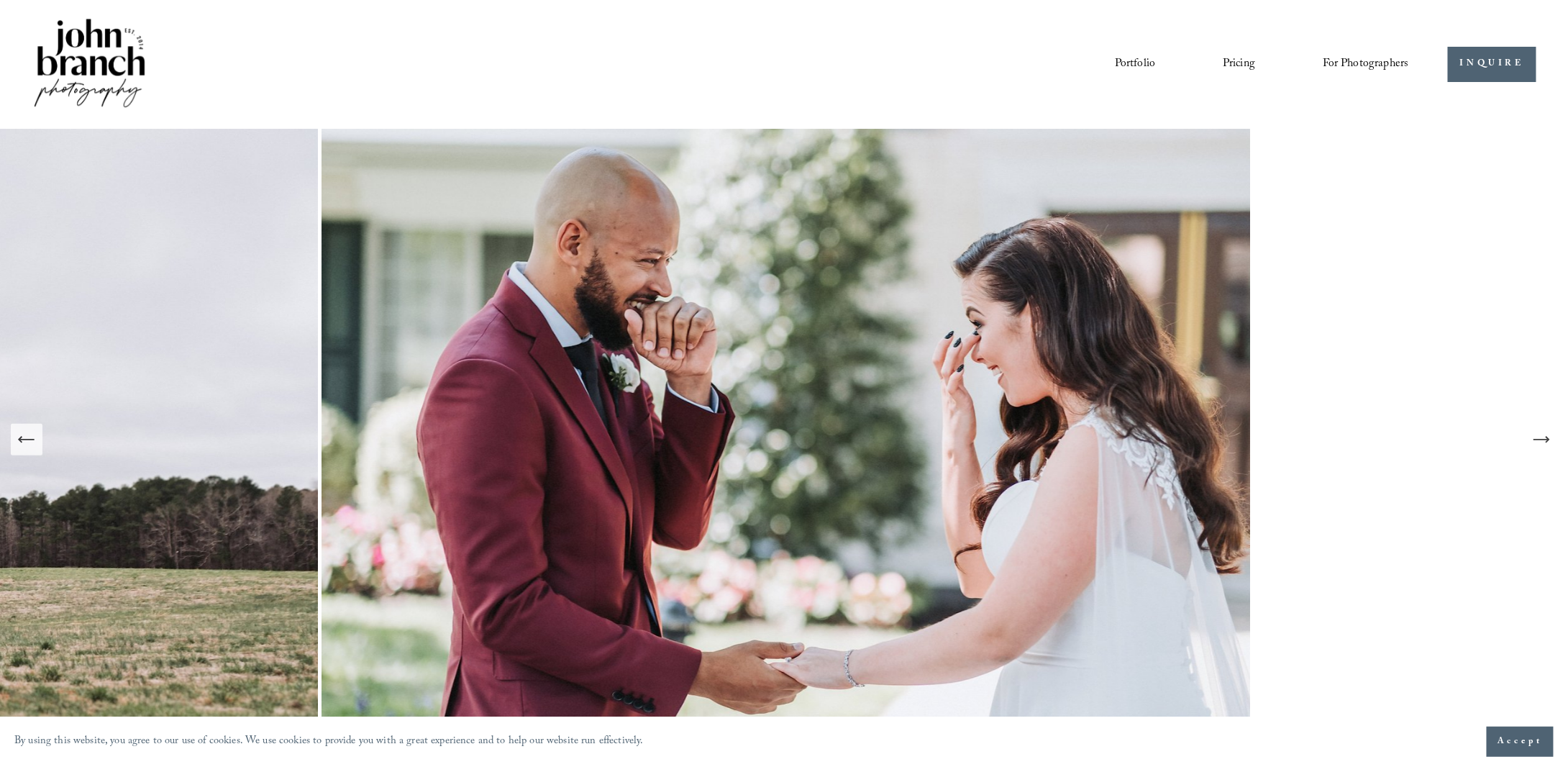
click at [1536, 443] on icon "Next Slide" at bounding box center [1541, 440] width 20 height 20
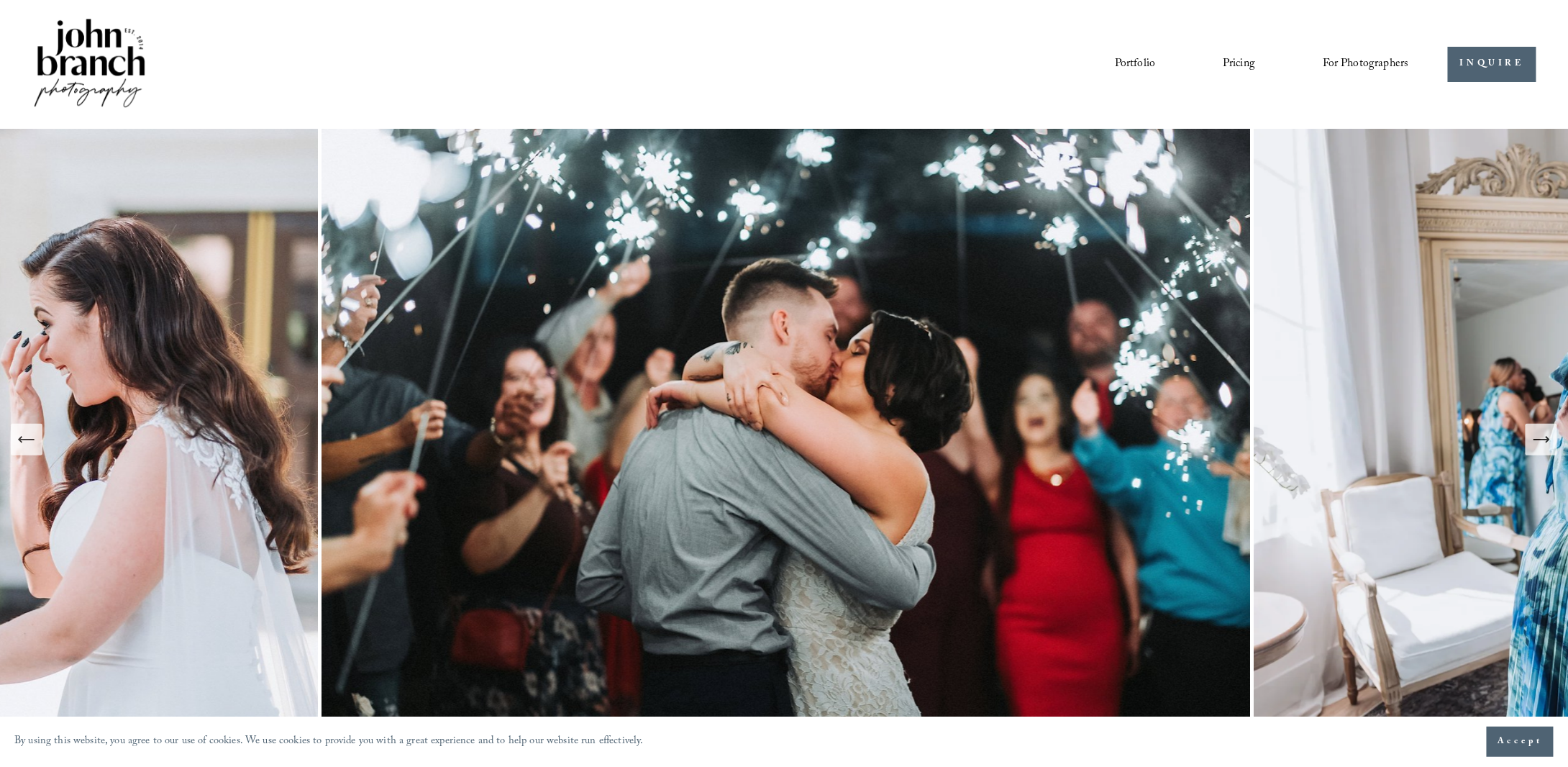
click at [1536, 443] on icon "Next Slide" at bounding box center [1541, 440] width 20 height 20
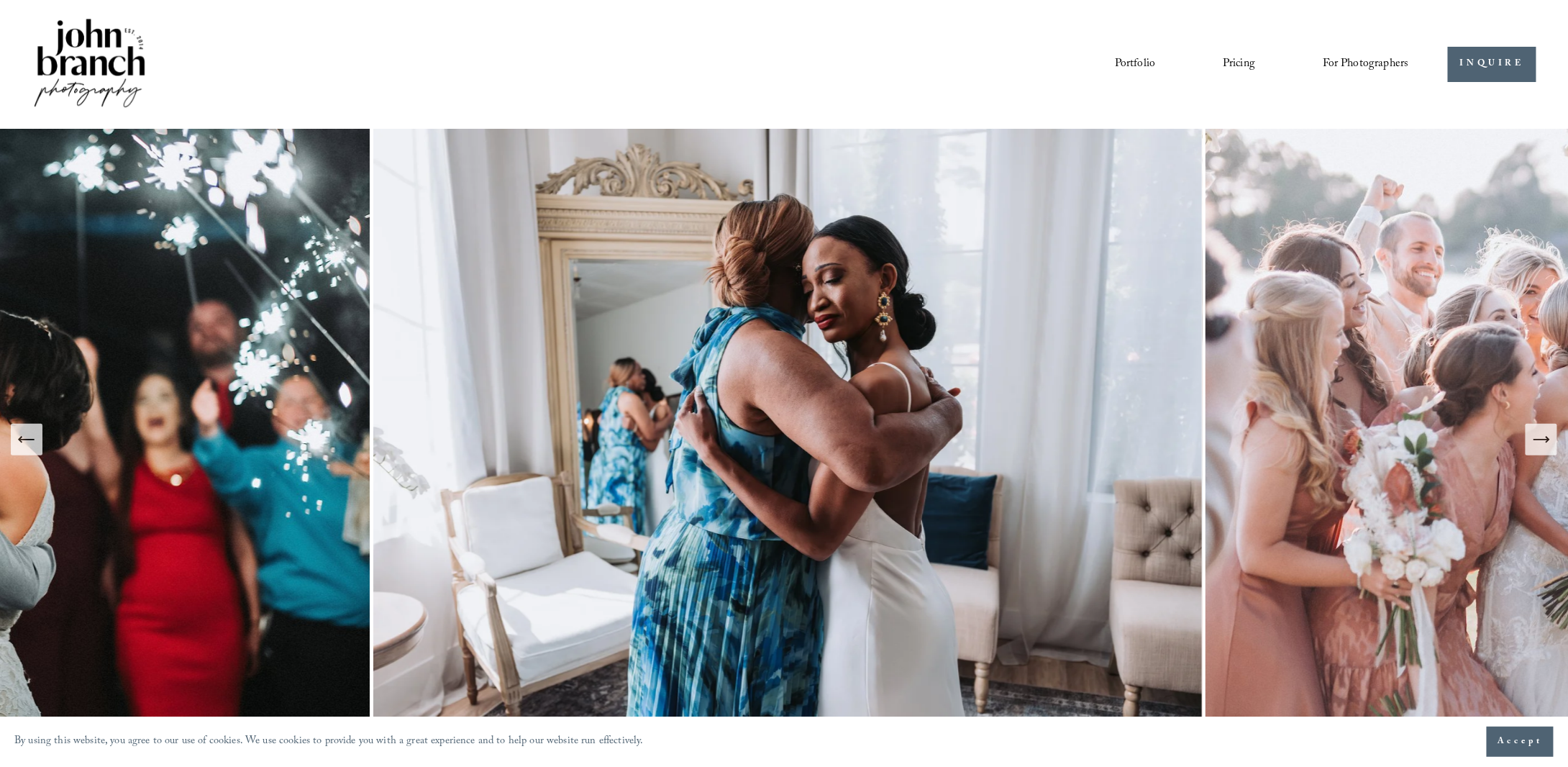
click at [1536, 443] on icon "Next Slide" at bounding box center [1541, 440] width 20 height 20
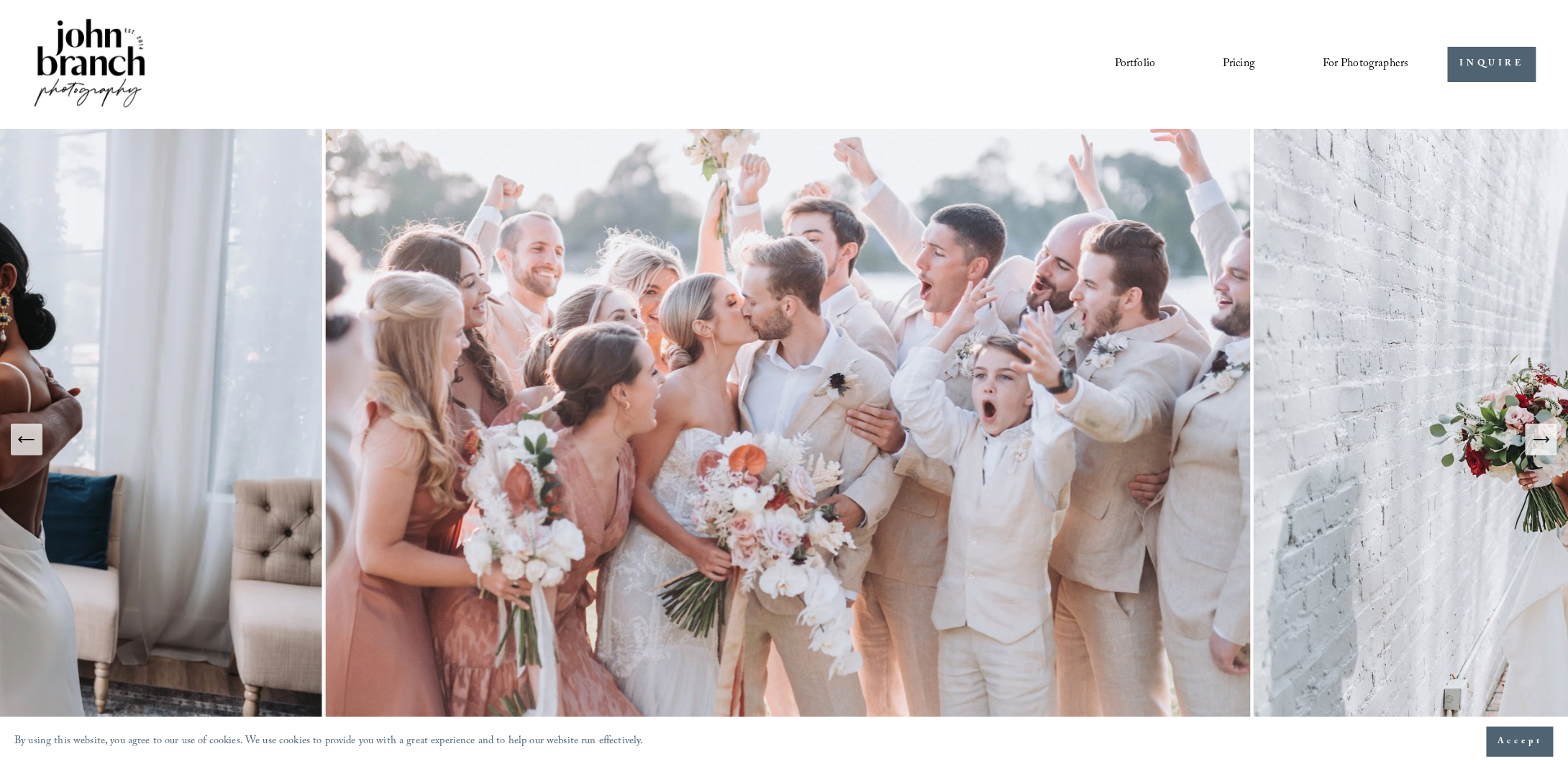
click at [1238, 67] on link "Pricing" at bounding box center [1239, 64] width 32 height 24
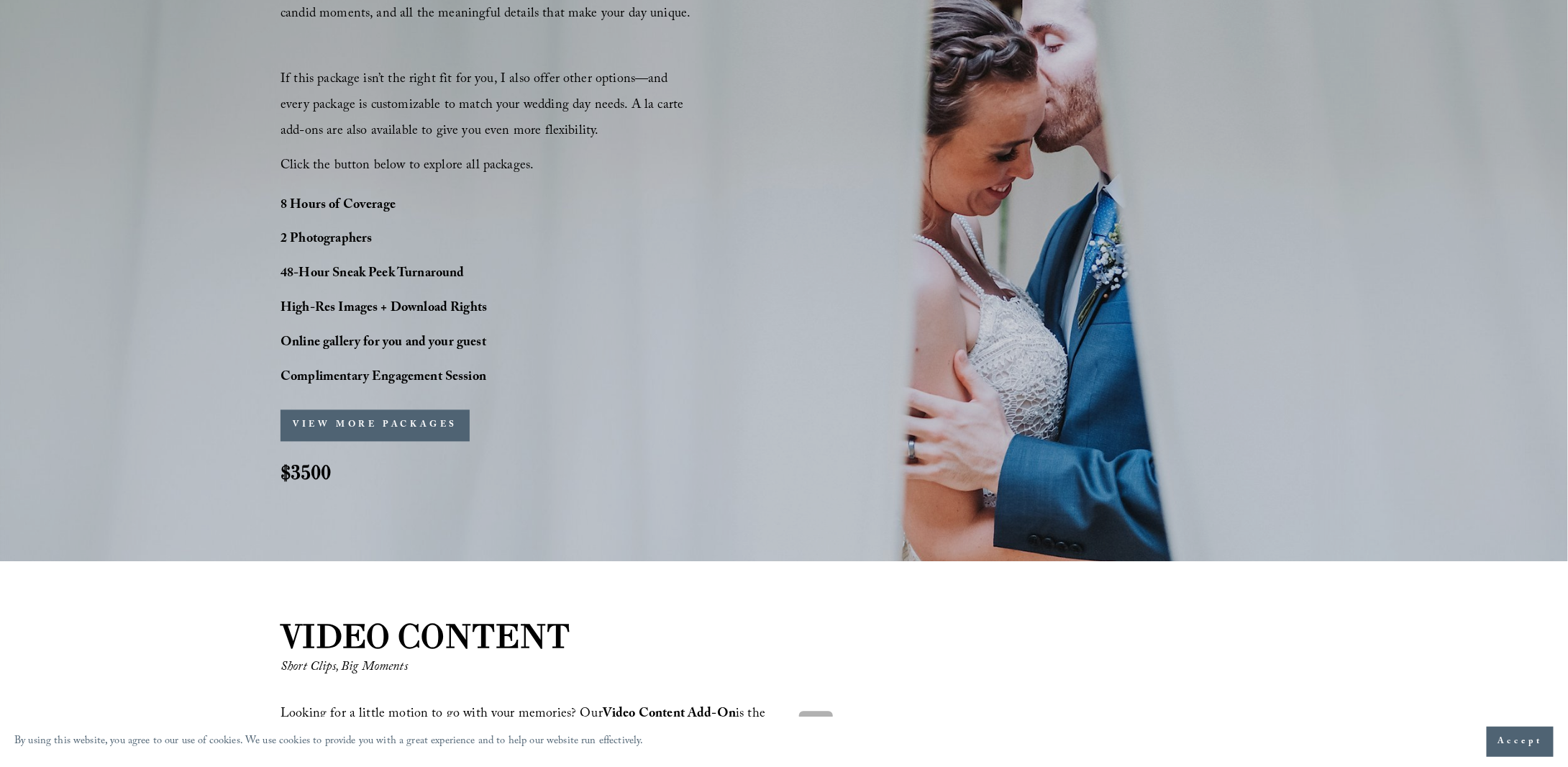
scroll to position [1151, 0]
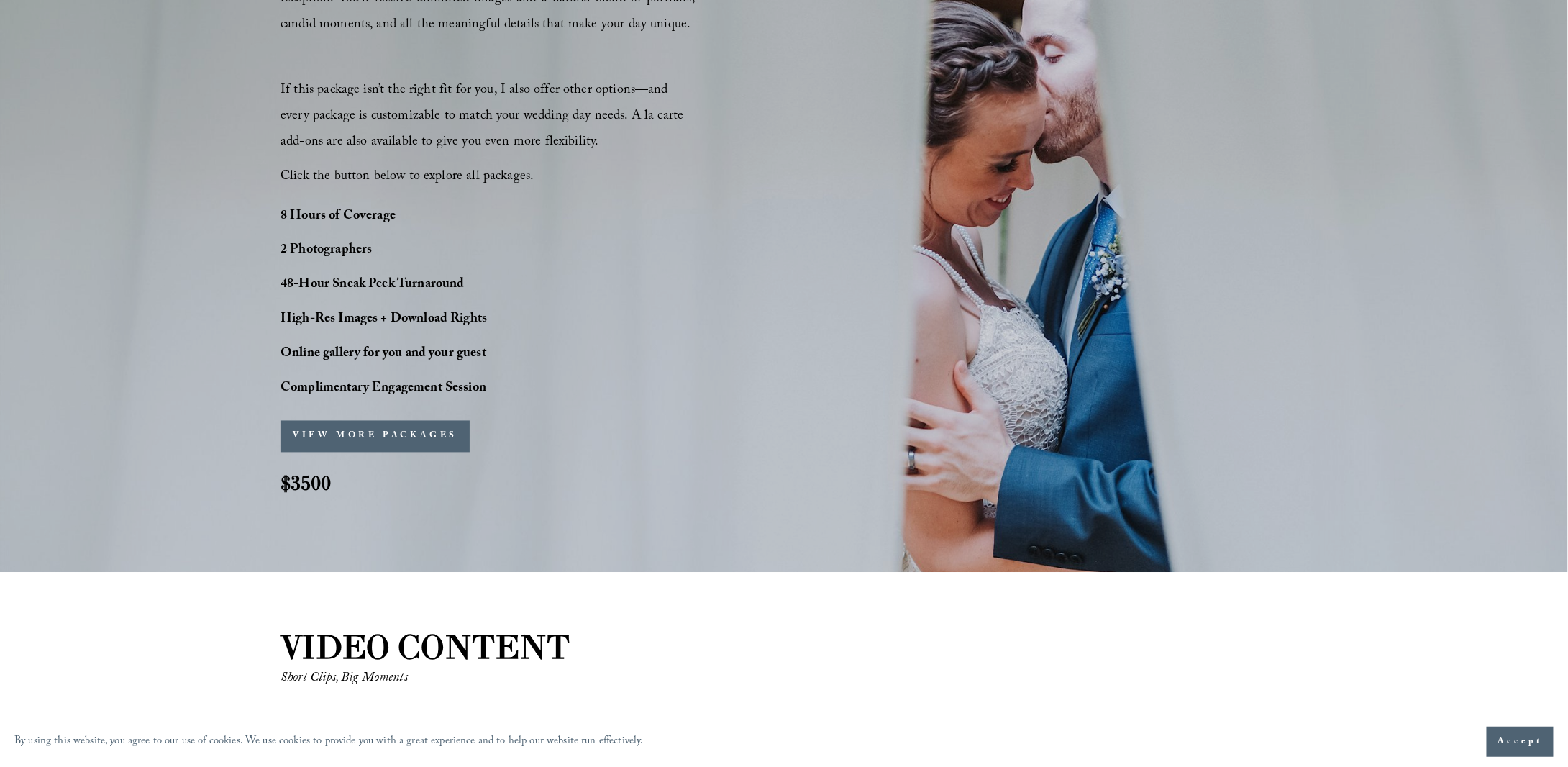
click at [369, 434] on button "VIEW MORE PACKAGES" at bounding box center [375, 437] width 189 height 32
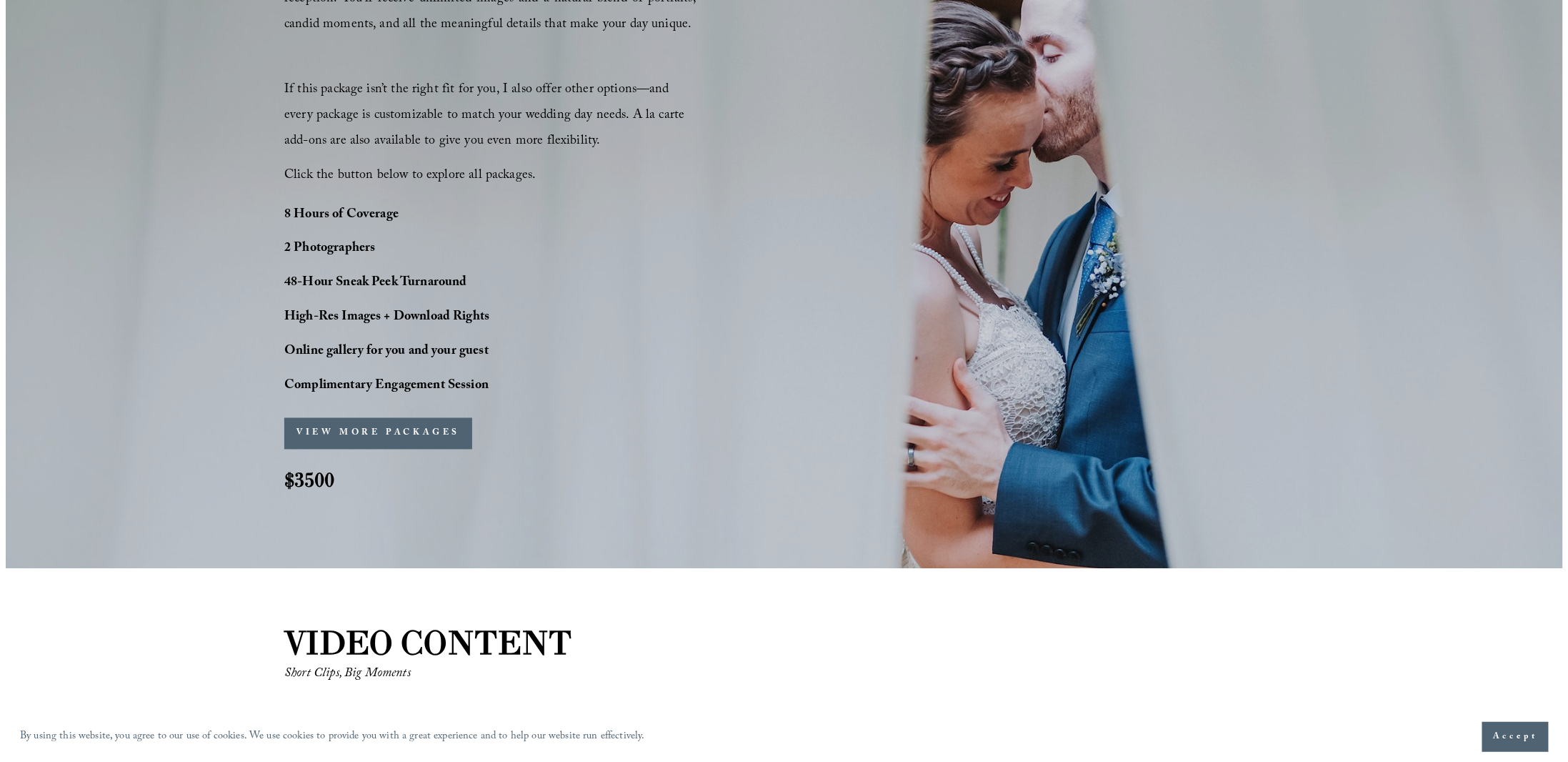
scroll to position [1146, 0]
